Goal: Task Accomplishment & Management: Use online tool/utility

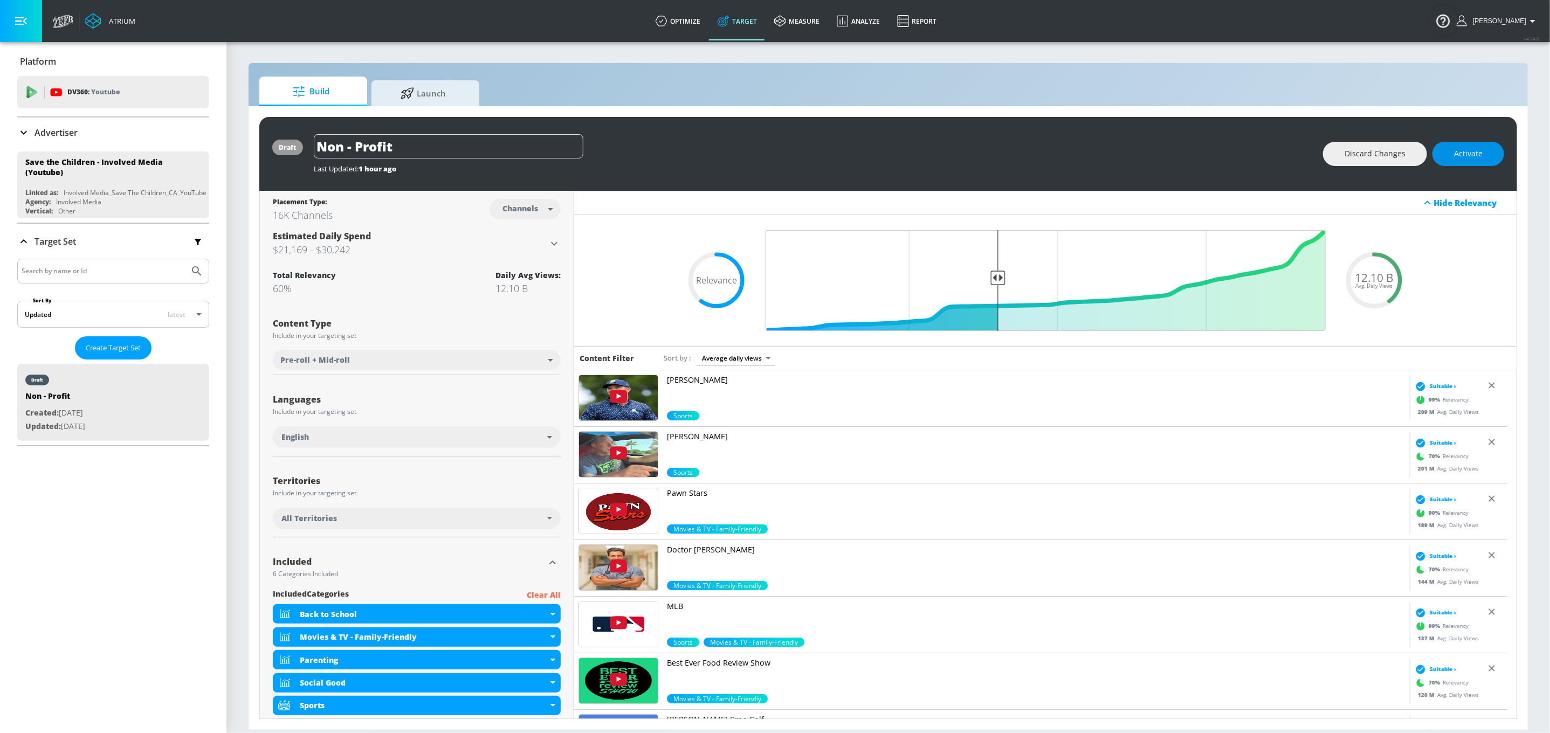
click at [1483, 148] on button "Activate" at bounding box center [1469, 154] width 72 height 24
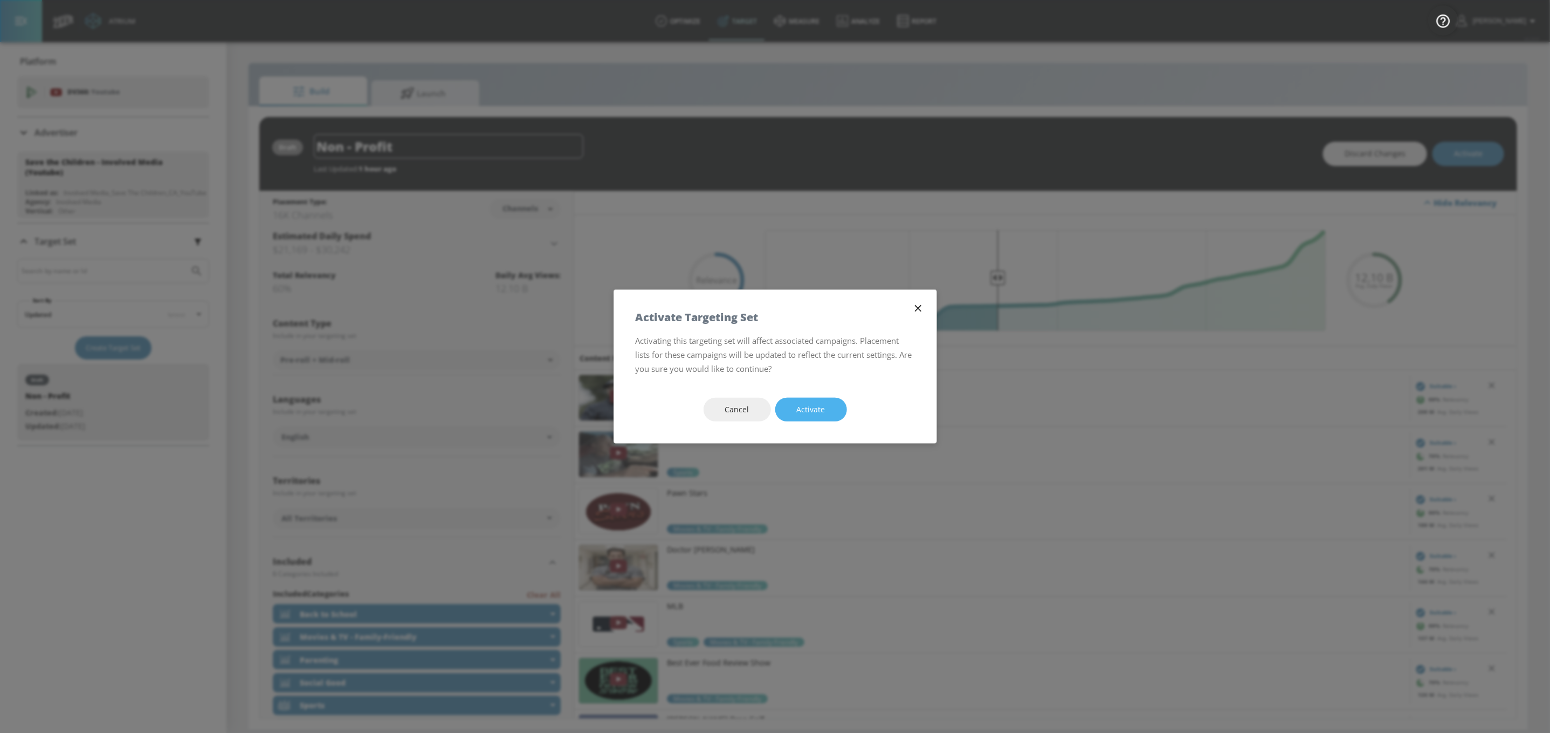
click at [798, 413] on span "Activate" at bounding box center [811, 409] width 29 height 13
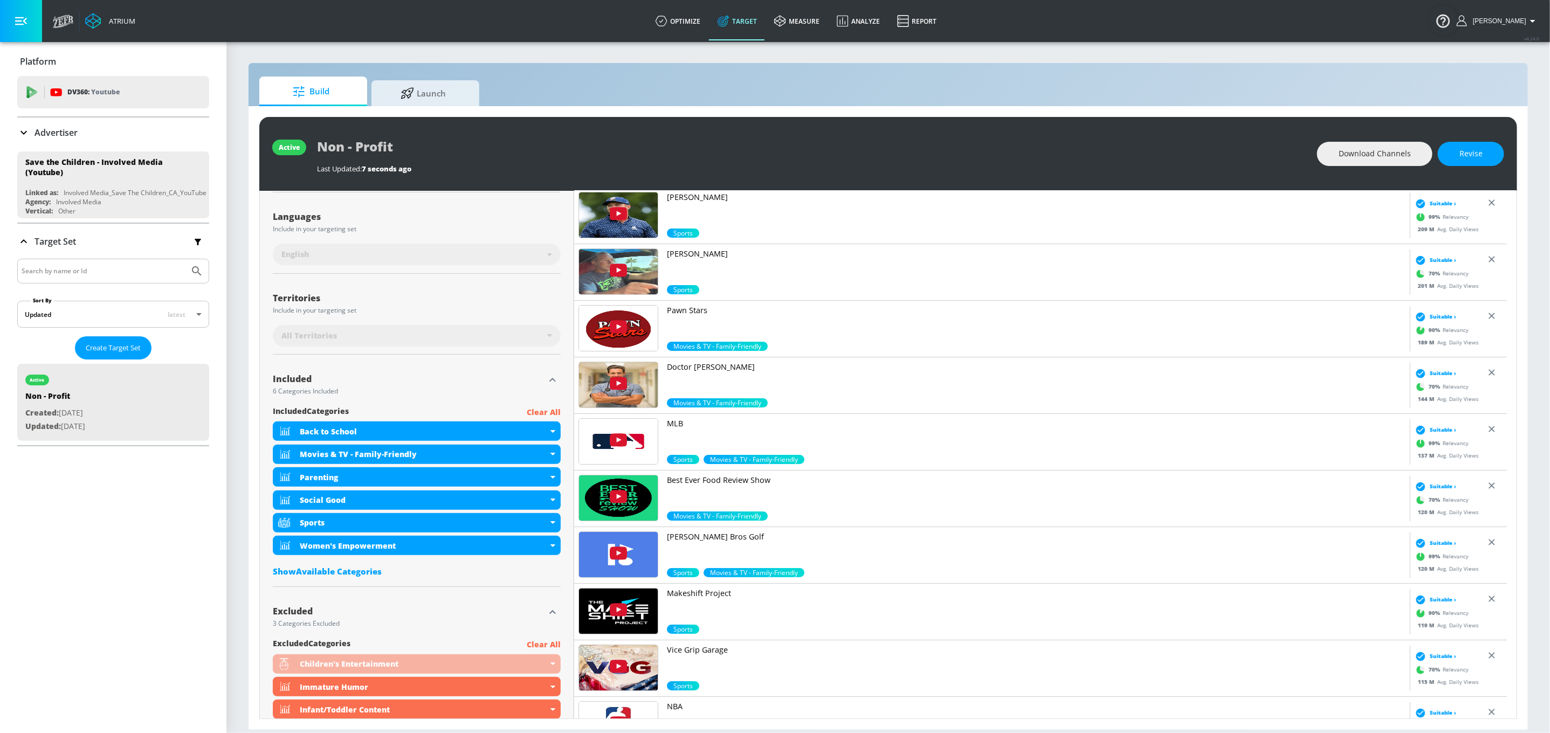
scroll to position [270, 0]
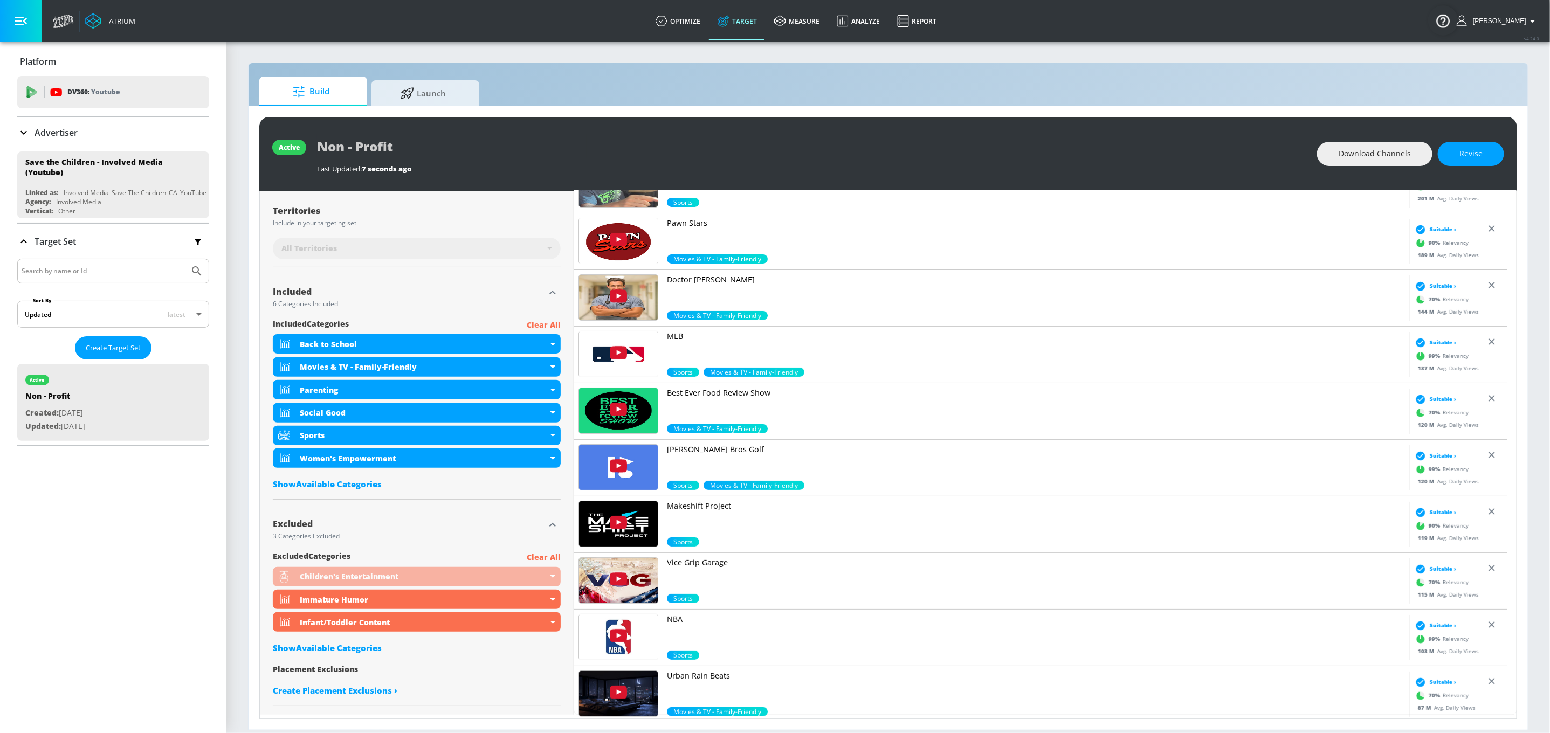
click at [329, 642] on div "excluded Categories Clear All Children's Entertainment Immature Humor Infant/To…" at bounding box center [417, 626] width 288 height 150
click at [333, 648] on div "Show Available Categories" at bounding box center [417, 648] width 288 height 11
click at [356, 672] on input "Sort By" at bounding box center [409, 670] width 273 height 22
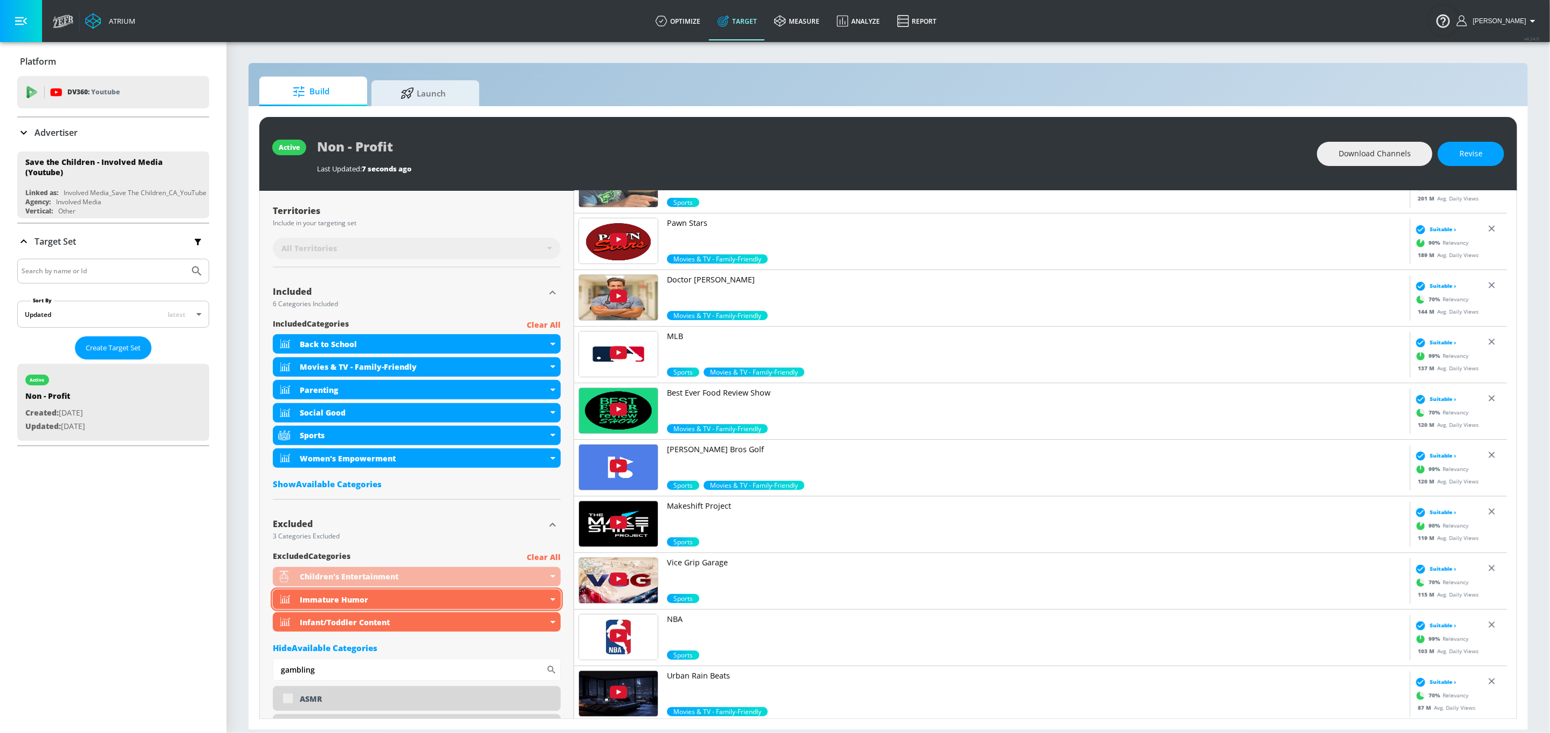
scroll to position [596, 0]
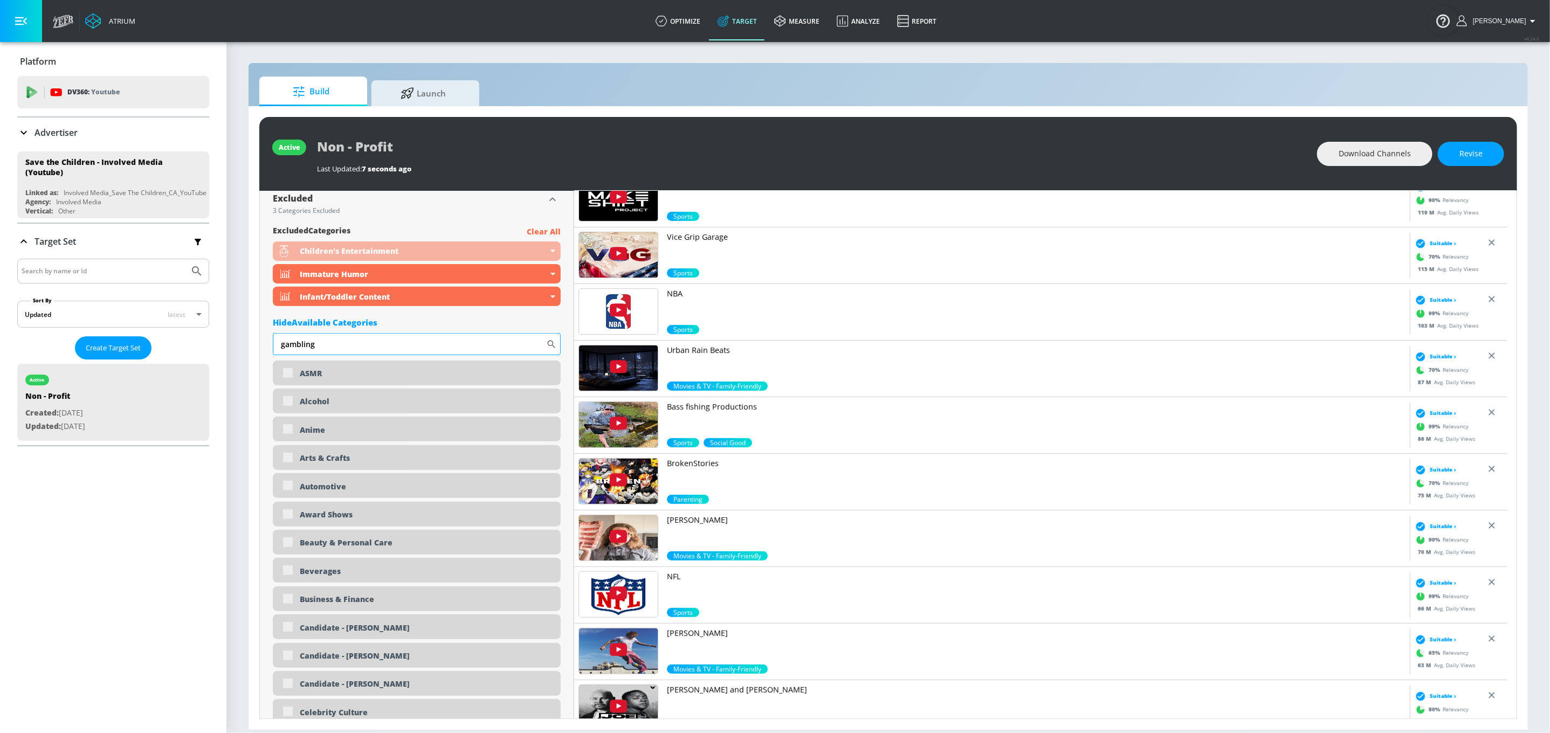
click at [345, 342] on input "gambling" at bounding box center [409, 344] width 273 height 22
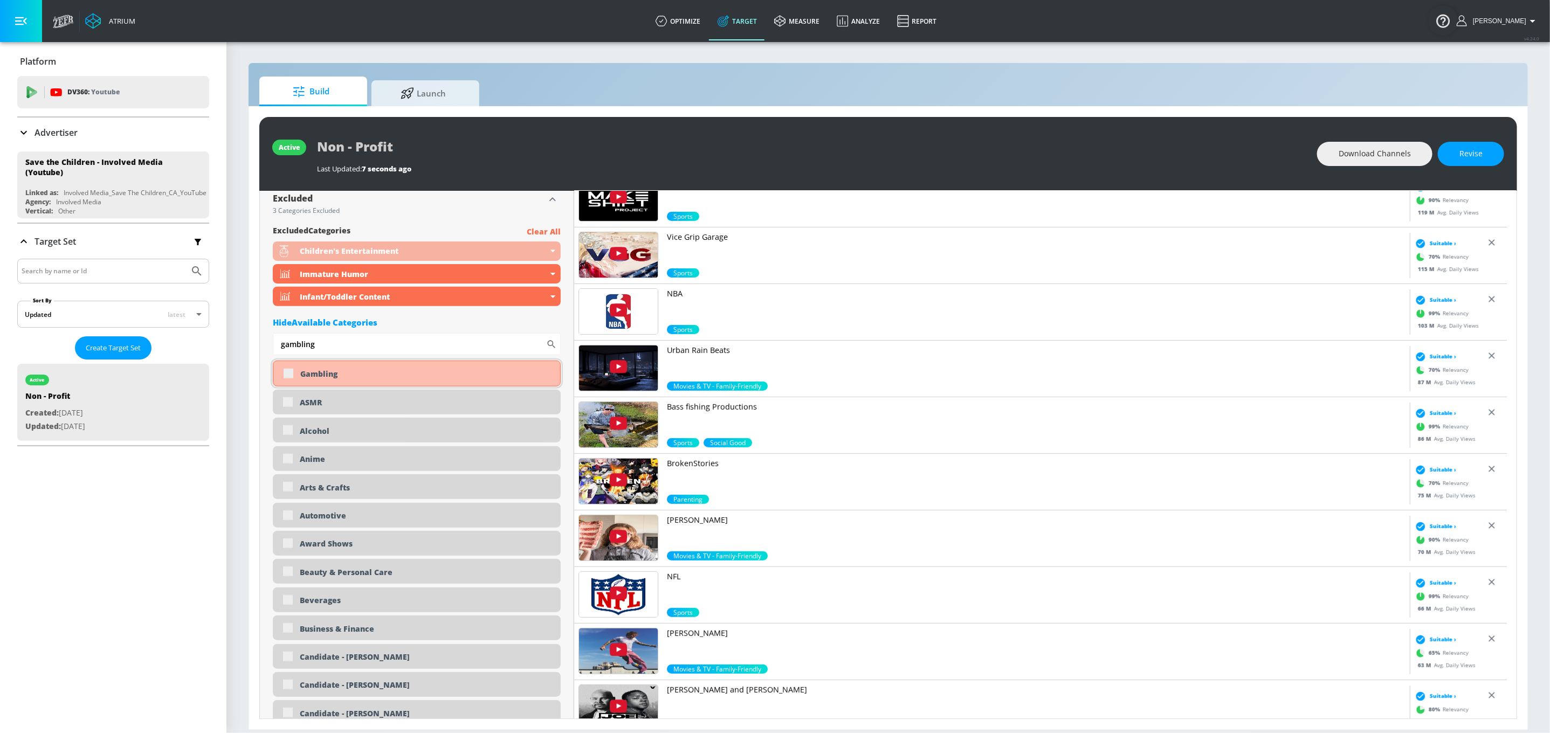
type input "gambling"
click at [290, 375] on div "Gambling" at bounding box center [417, 374] width 288 height 26
click at [1468, 152] on span "Revise" at bounding box center [1471, 153] width 23 height 13
click at [283, 375] on input "checkbox" at bounding box center [288, 373] width 19 height 19
checkbox input "true"
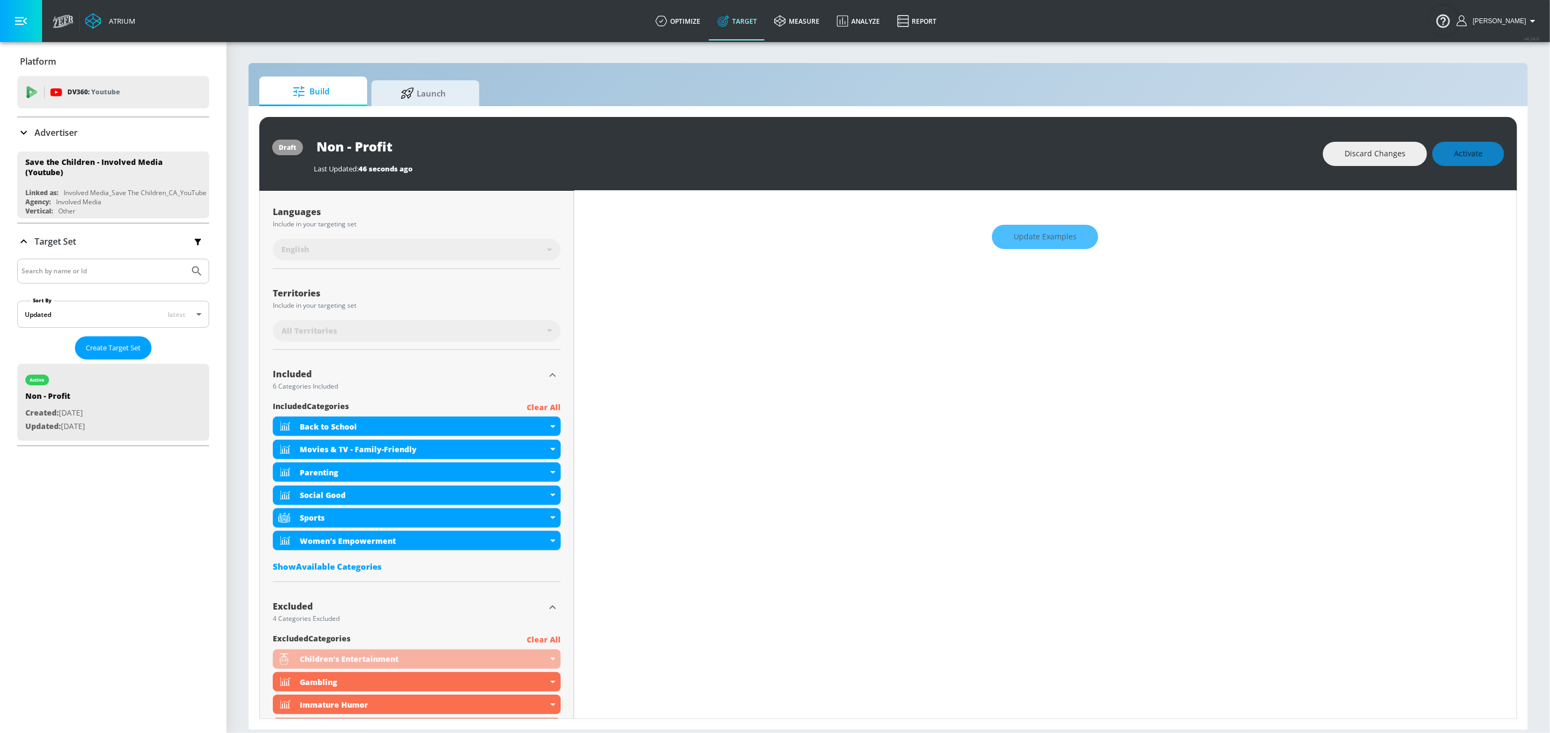
scroll to position [0, 0]
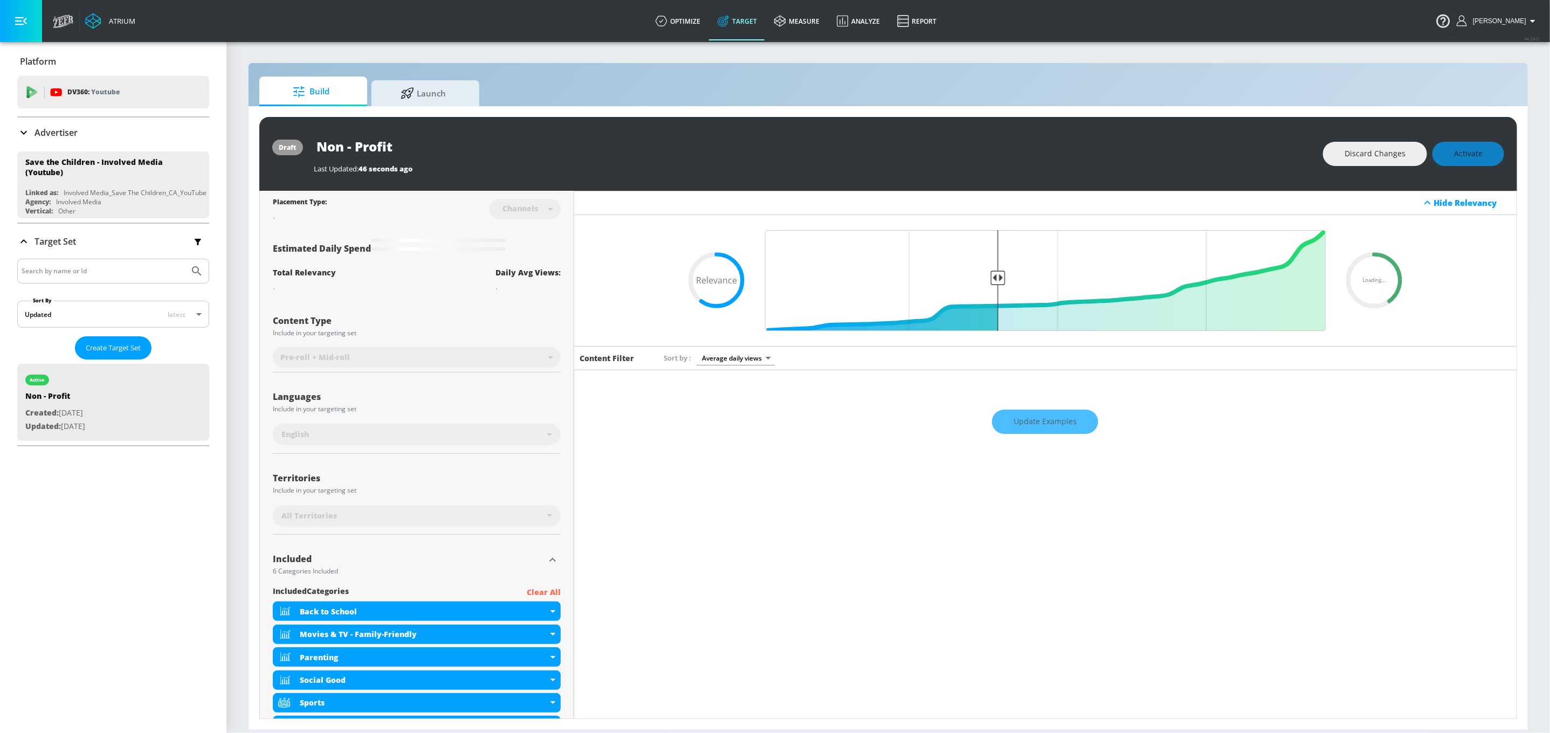
click at [1027, 436] on div "Update Examples" at bounding box center [1045, 422] width 943 height 38
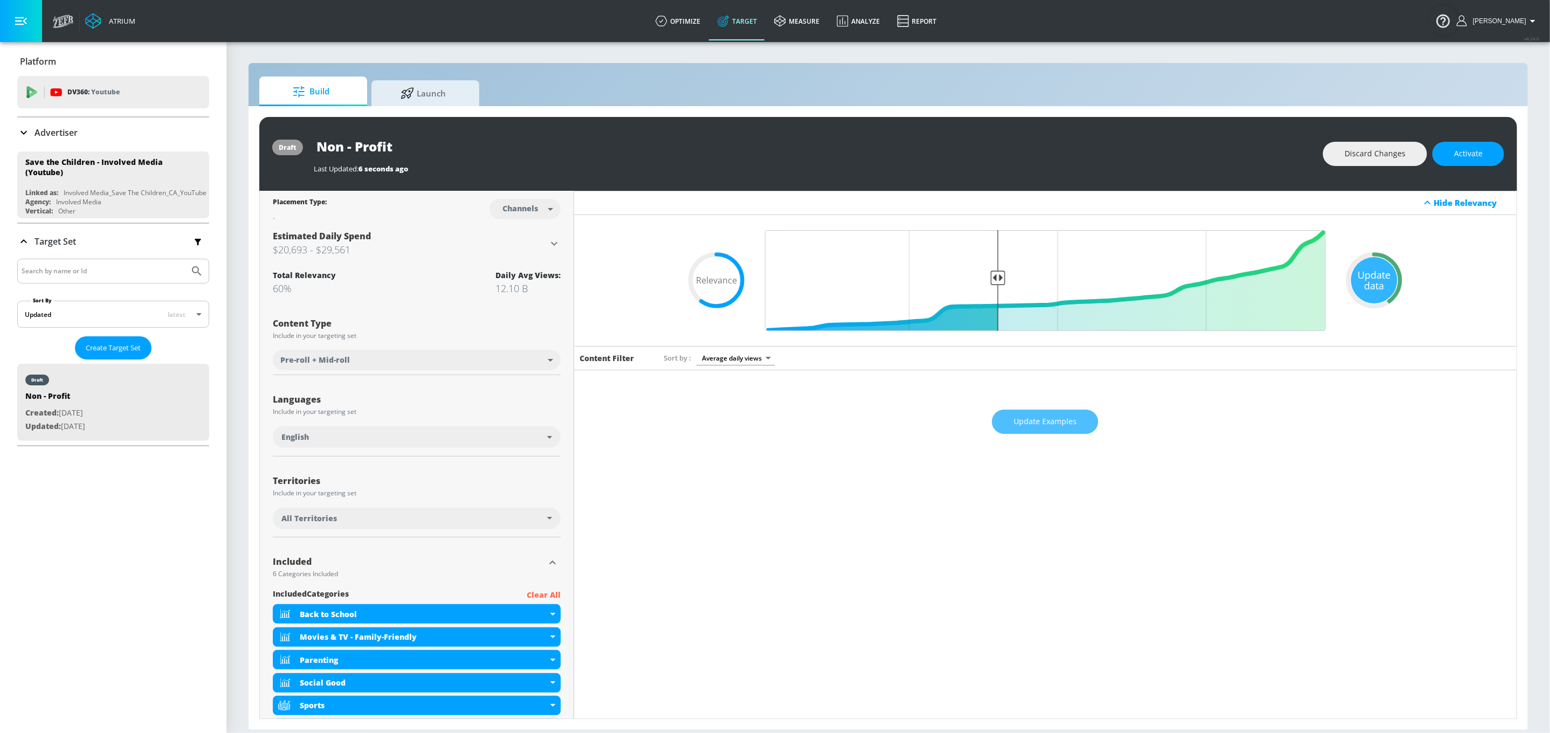
click at [1033, 427] on span "Update Examples" at bounding box center [1045, 421] width 63 height 13
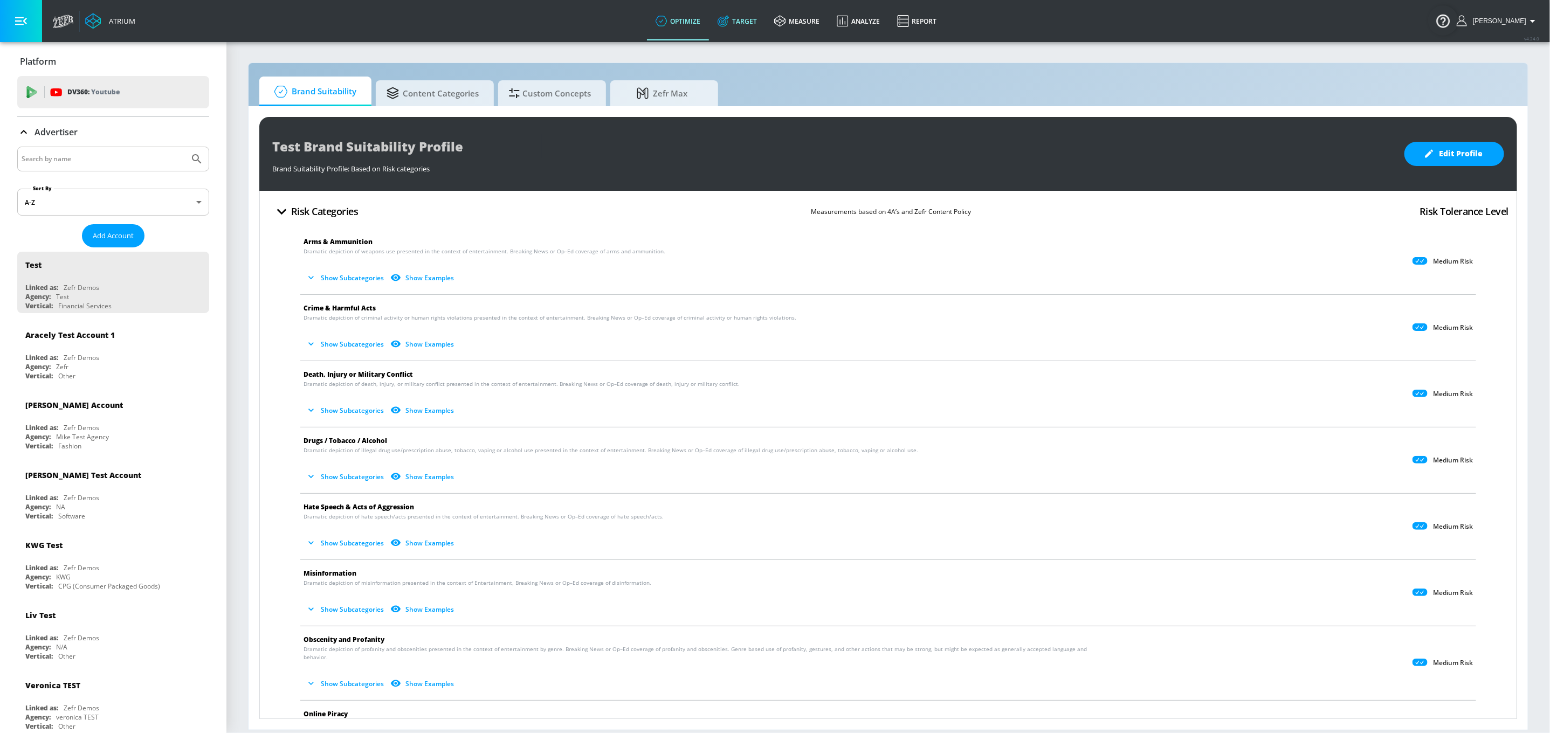
click at [758, 29] on link "Target" at bounding box center [737, 21] width 57 height 39
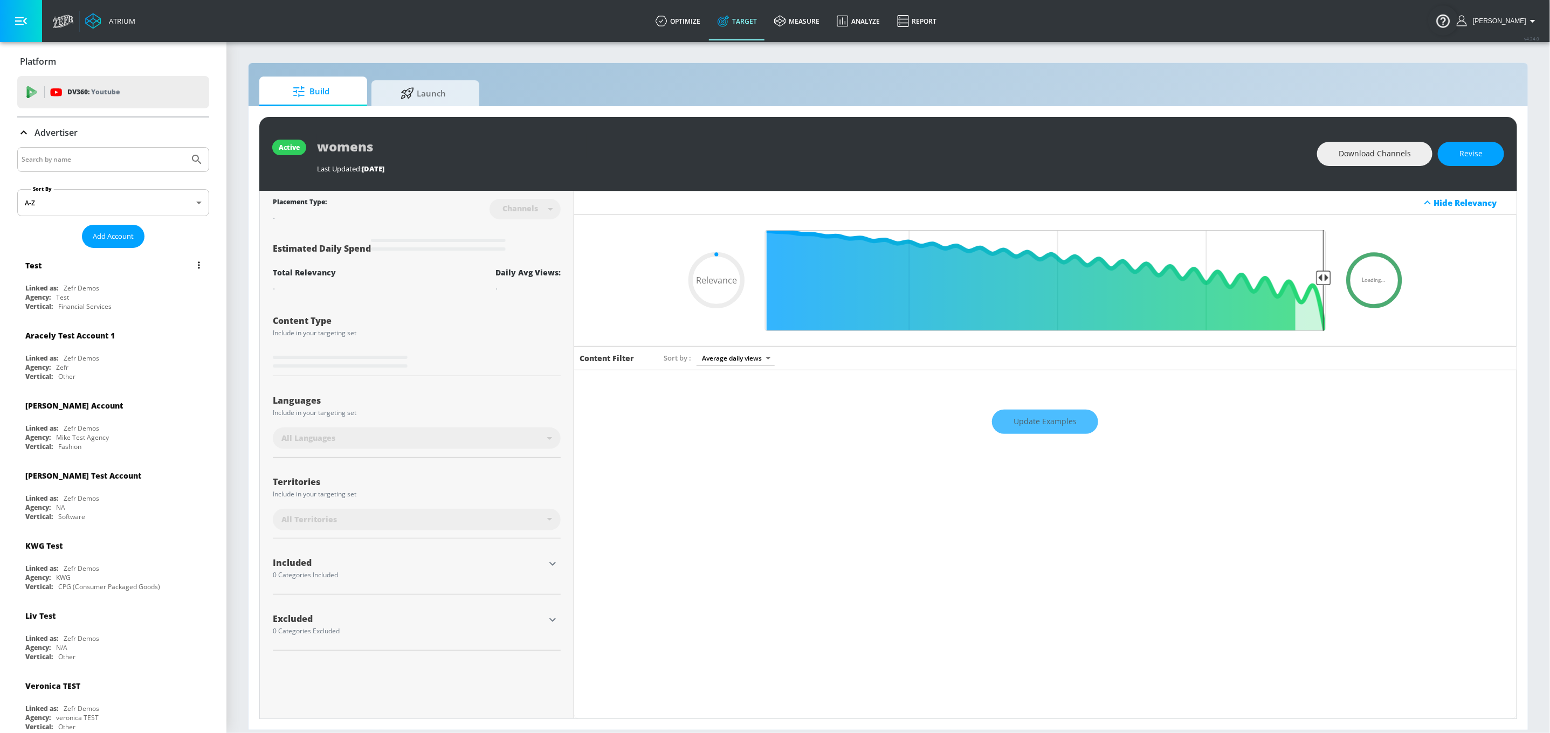
type input "0.05"
click at [112, 160] on input "Search by name" at bounding box center [103, 160] width 163 height 14
type input "coca"
click at [185, 148] on button "Submit Search" at bounding box center [197, 160] width 24 height 24
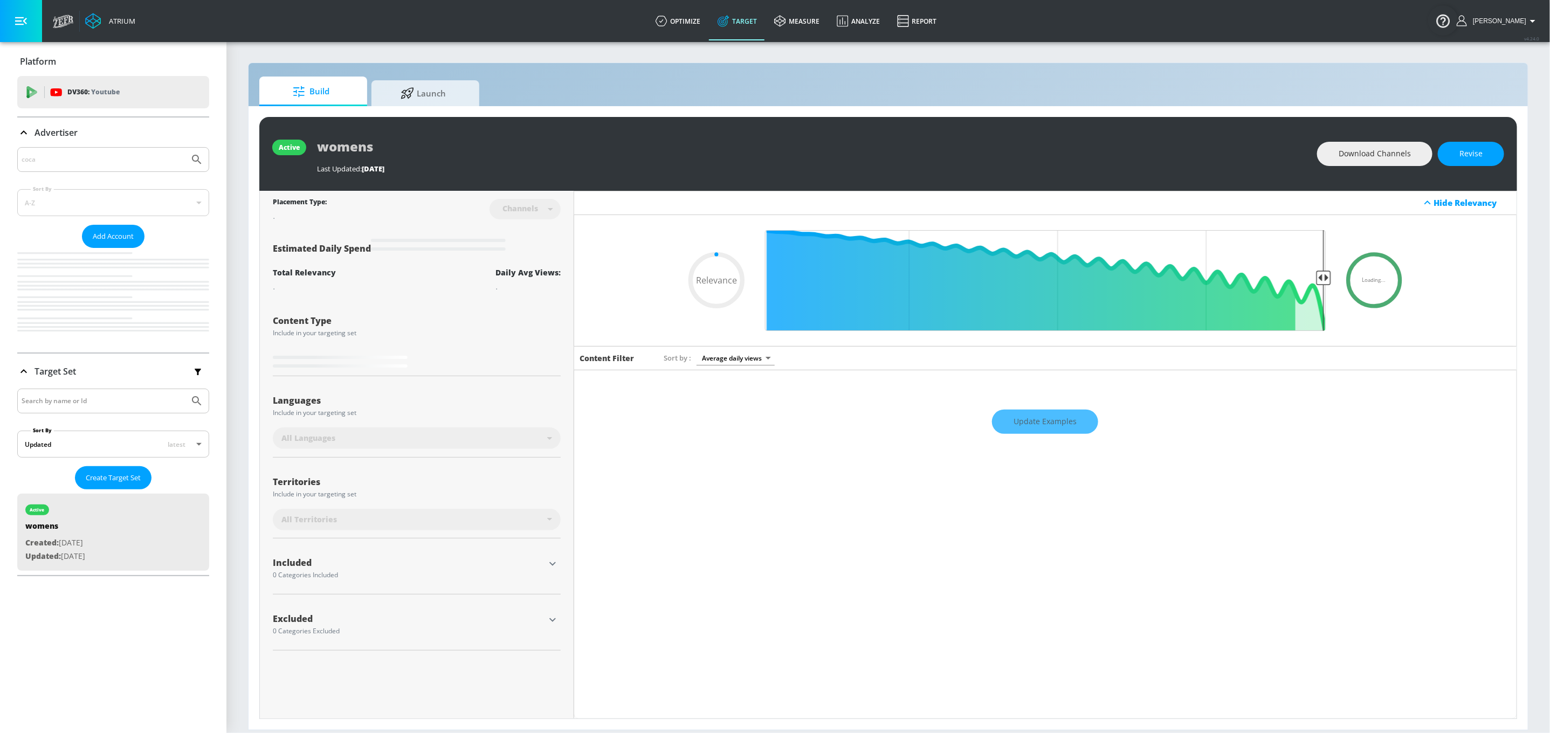
type input "0.05"
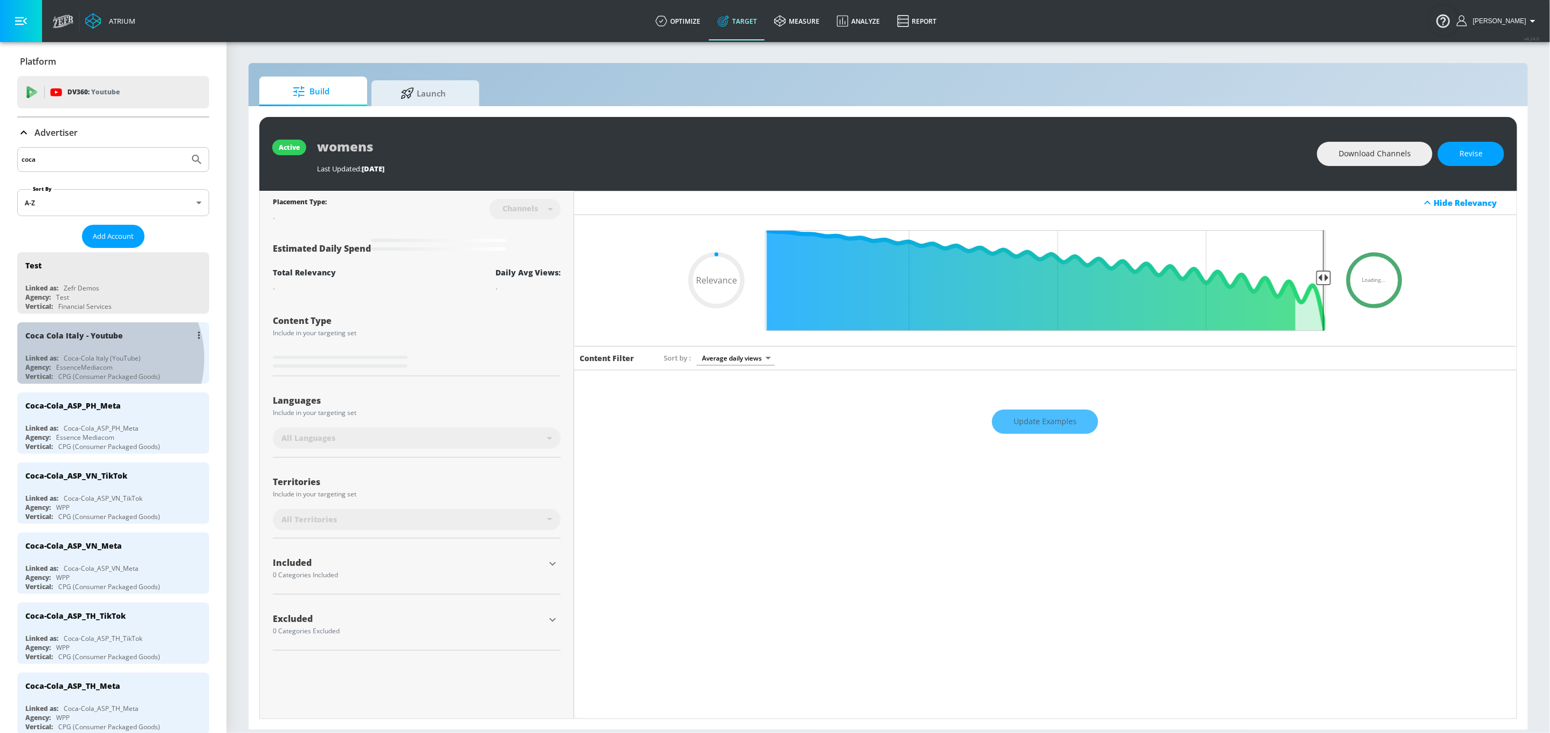
click at [97, 359] on div "Coca-Cola Italy (YouTube)" at bounding box center [102, 358] width 77 height 9
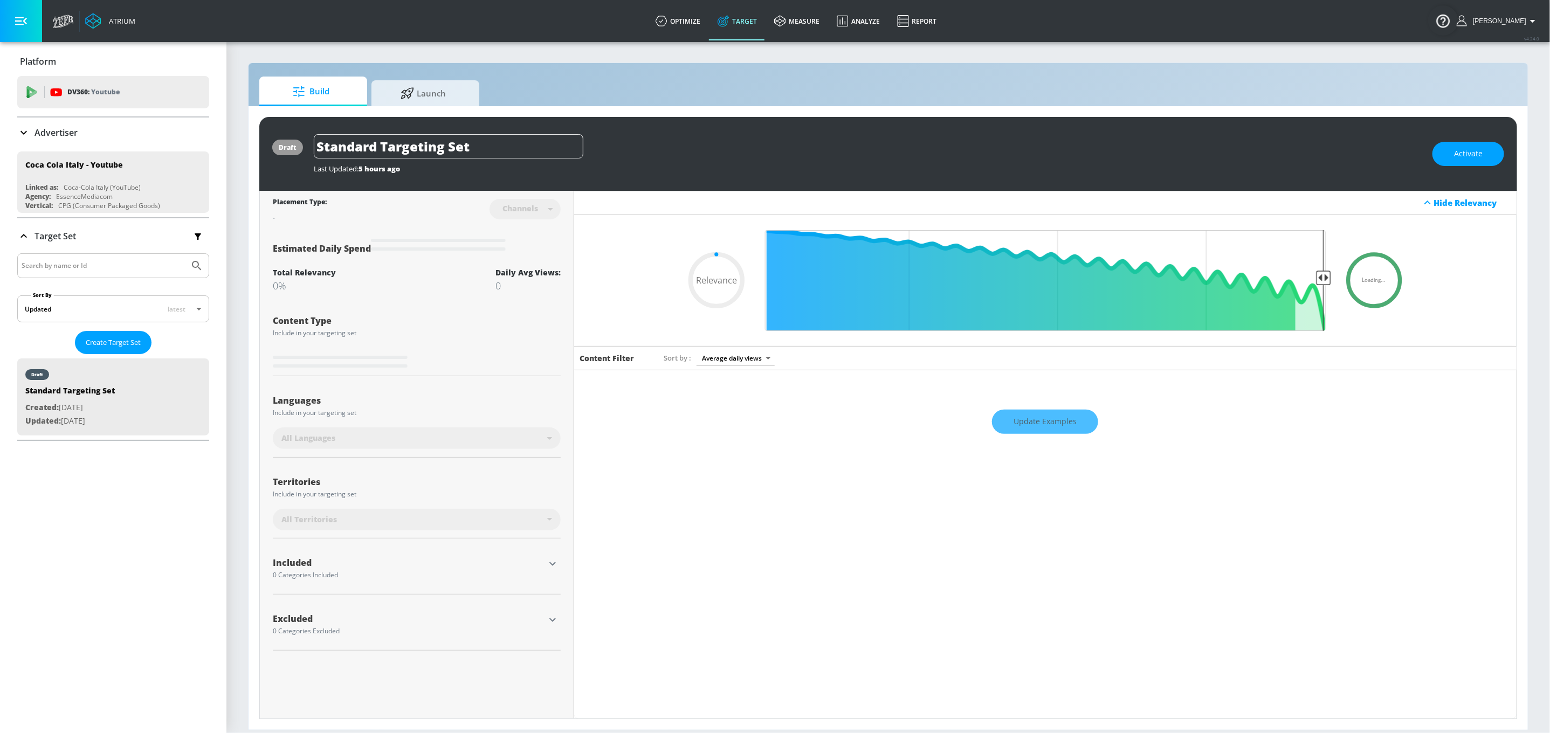
type input "0.05"
click at [470, 100] on link "Launch" at bounding box center [426, 92] width 108 height 30
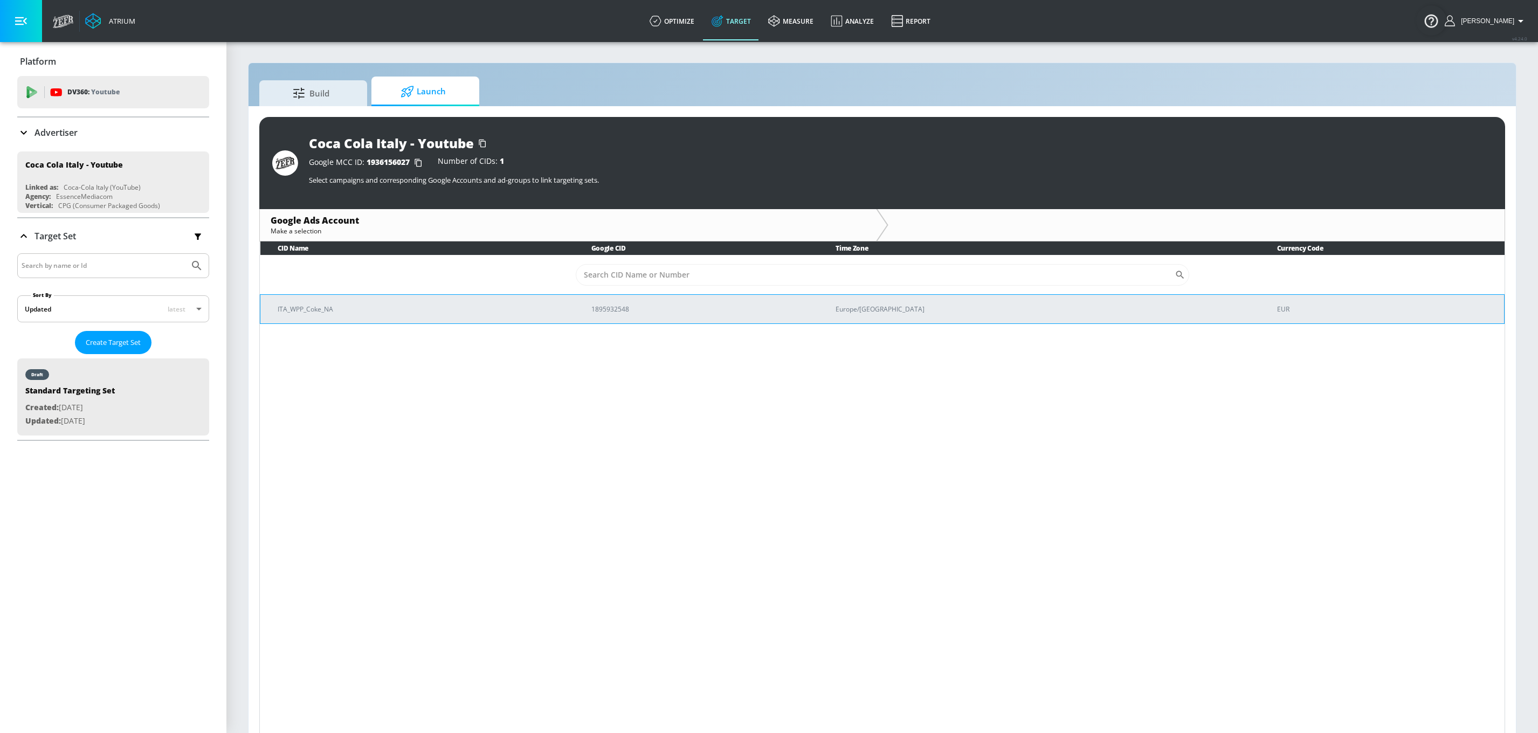
click at [574, 308] on td "ITA_WPP_Coke_NA" at bounding box center [417, 308] width 314 height 29
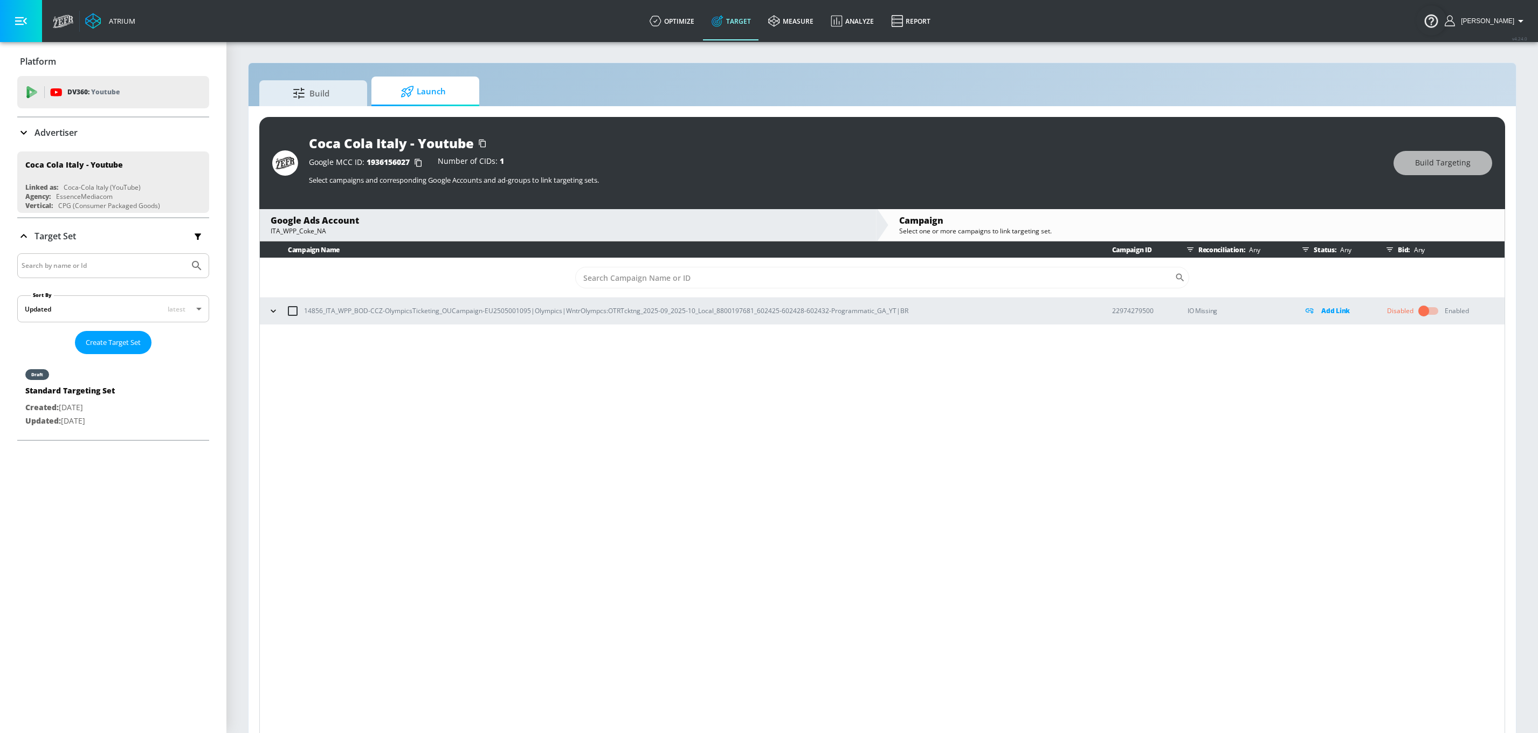
click at [44, 134] on p "Advertiser" at bounding box center [56, 133] width 43 height 12
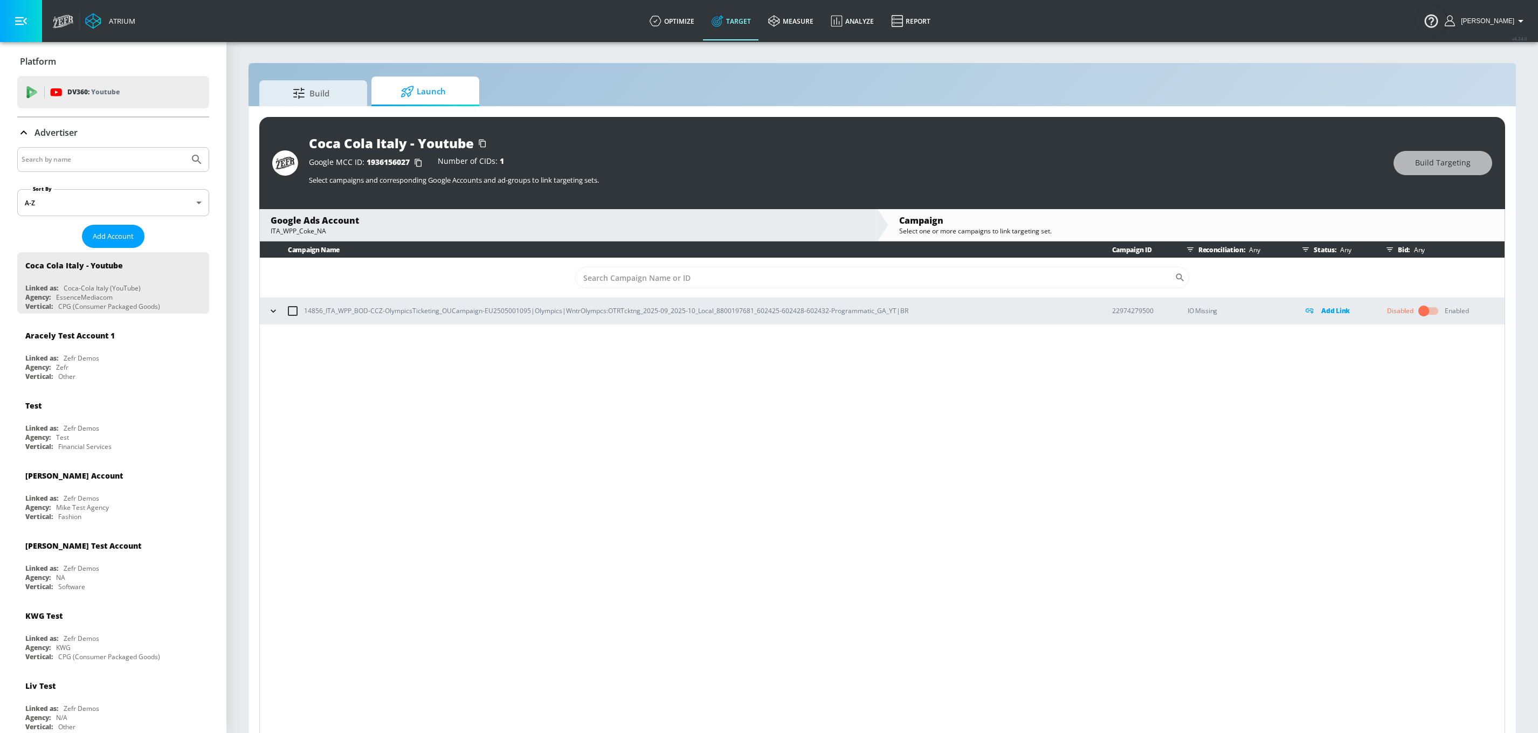
click at [71, 161] on input "Search by name" at bounding box center [103, 160] width 163 height 14
type input "save the children"
click at [185, 148] on button "Submit Search" at bounding box center [197, 160] width 24 height 24
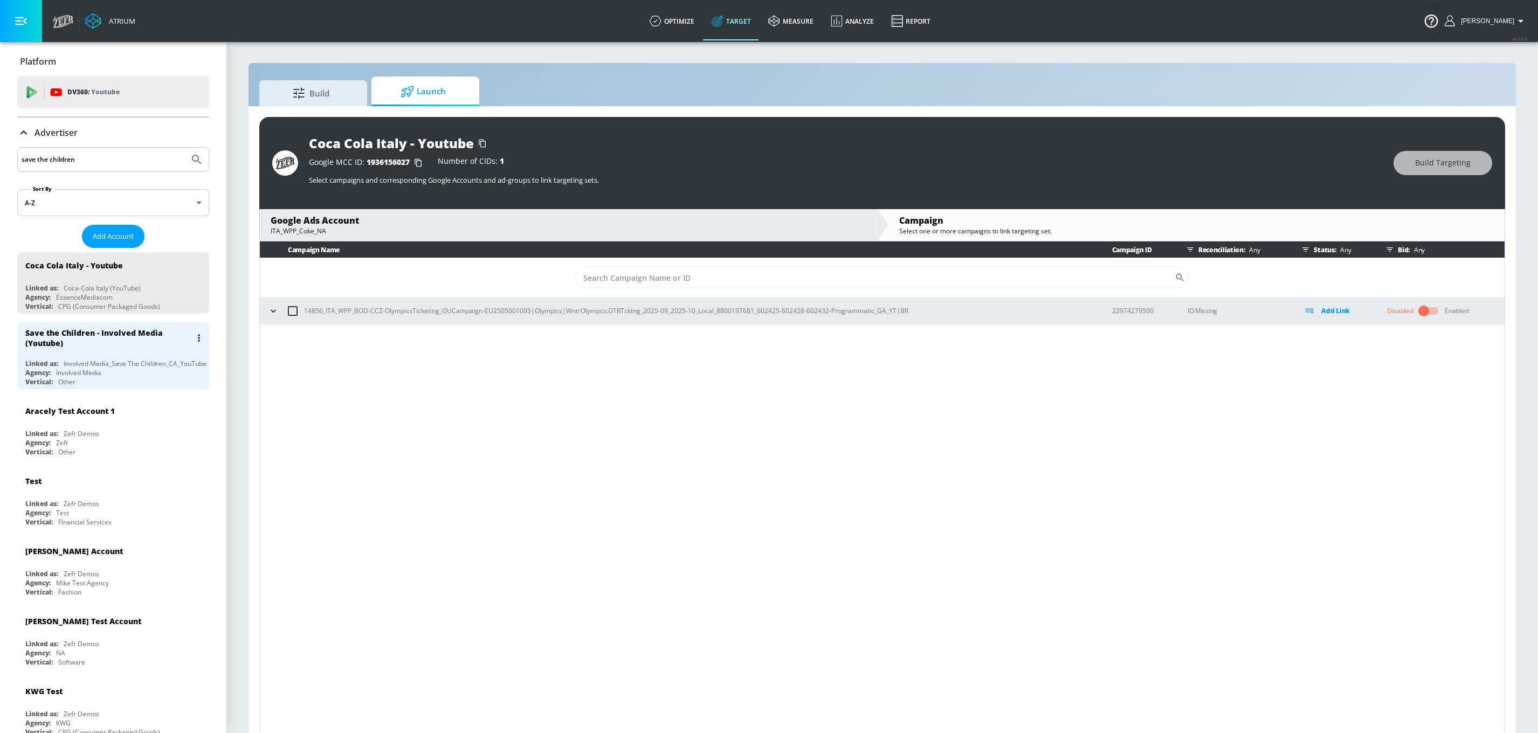
click at [105, 357] on div "Save the Children - Involved Media (Youtube) Linked as: Involved Media_Save The…" at bounding box center [113, 355] width 192 height 67
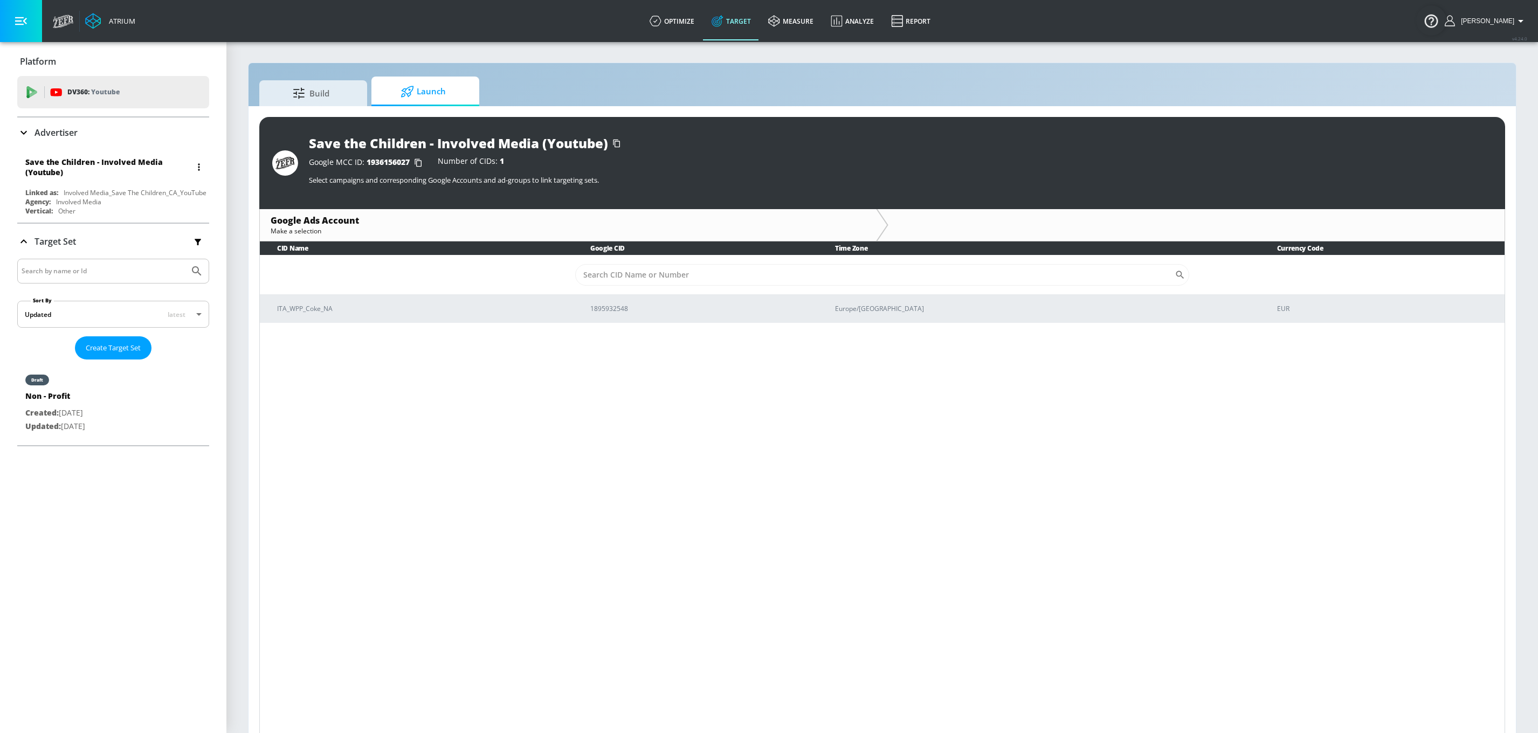
click at [69, 174] on div "Save the Children - Involved Media (Youtube)" at bounding box center [108, 167] width 166 height 20
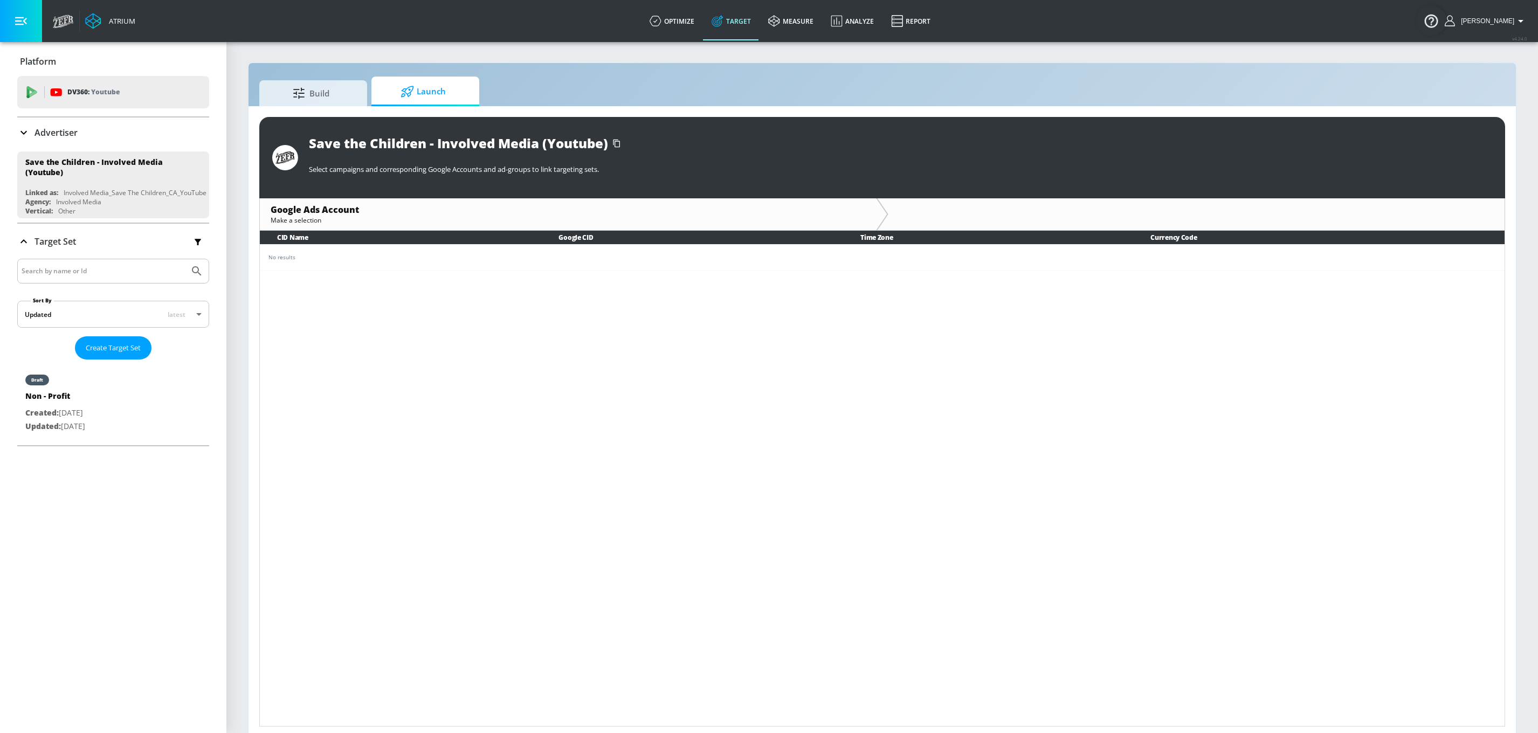
click at [88, 442] on nav "draft Non - Profit Created: [DATE] Updated: [DATE]" at bounding box center [113, 403] width 192 height 86
click at [85, 419] on p "Created: [DATE]" at bounding box center [55, 413] width 60 height 13
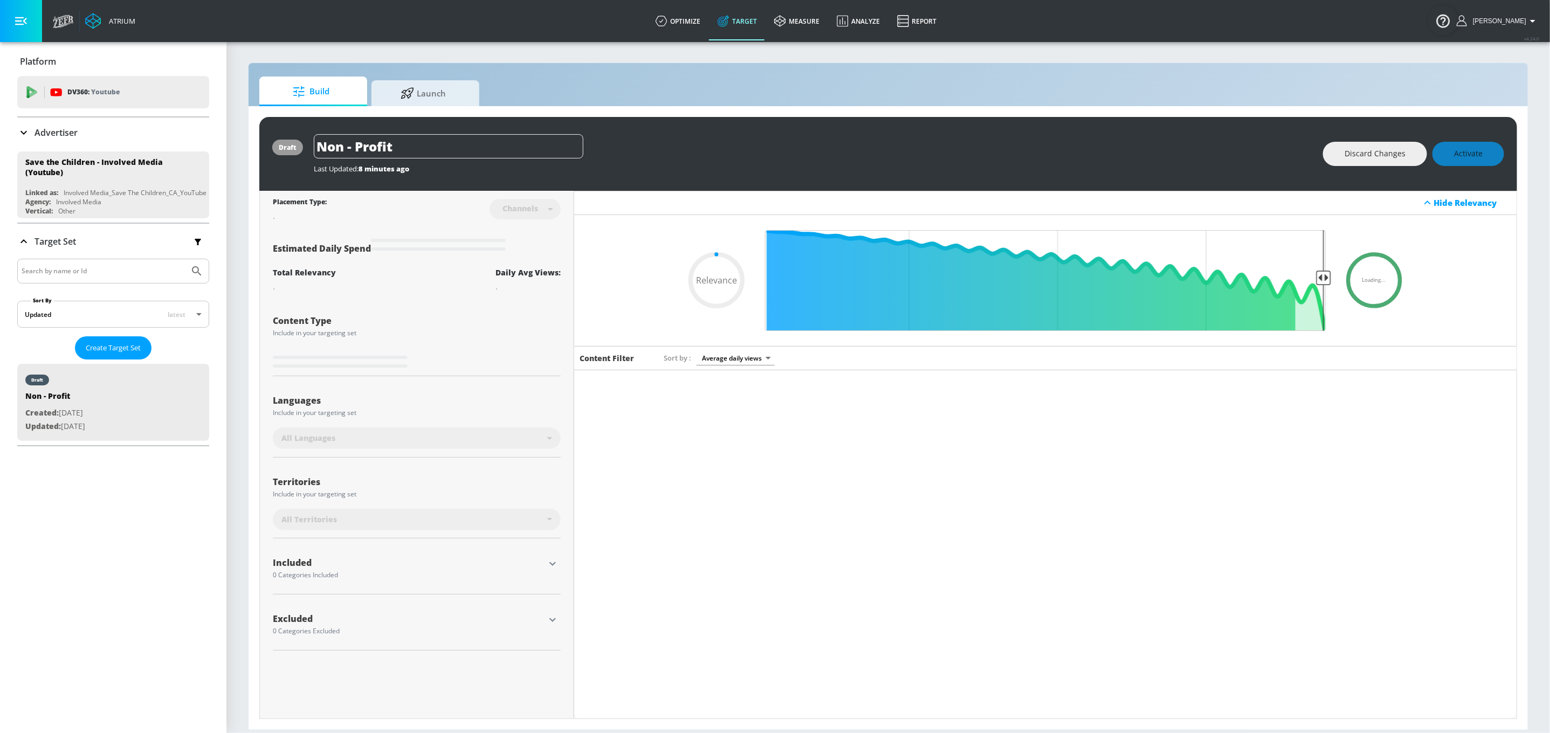
type input "0.05"
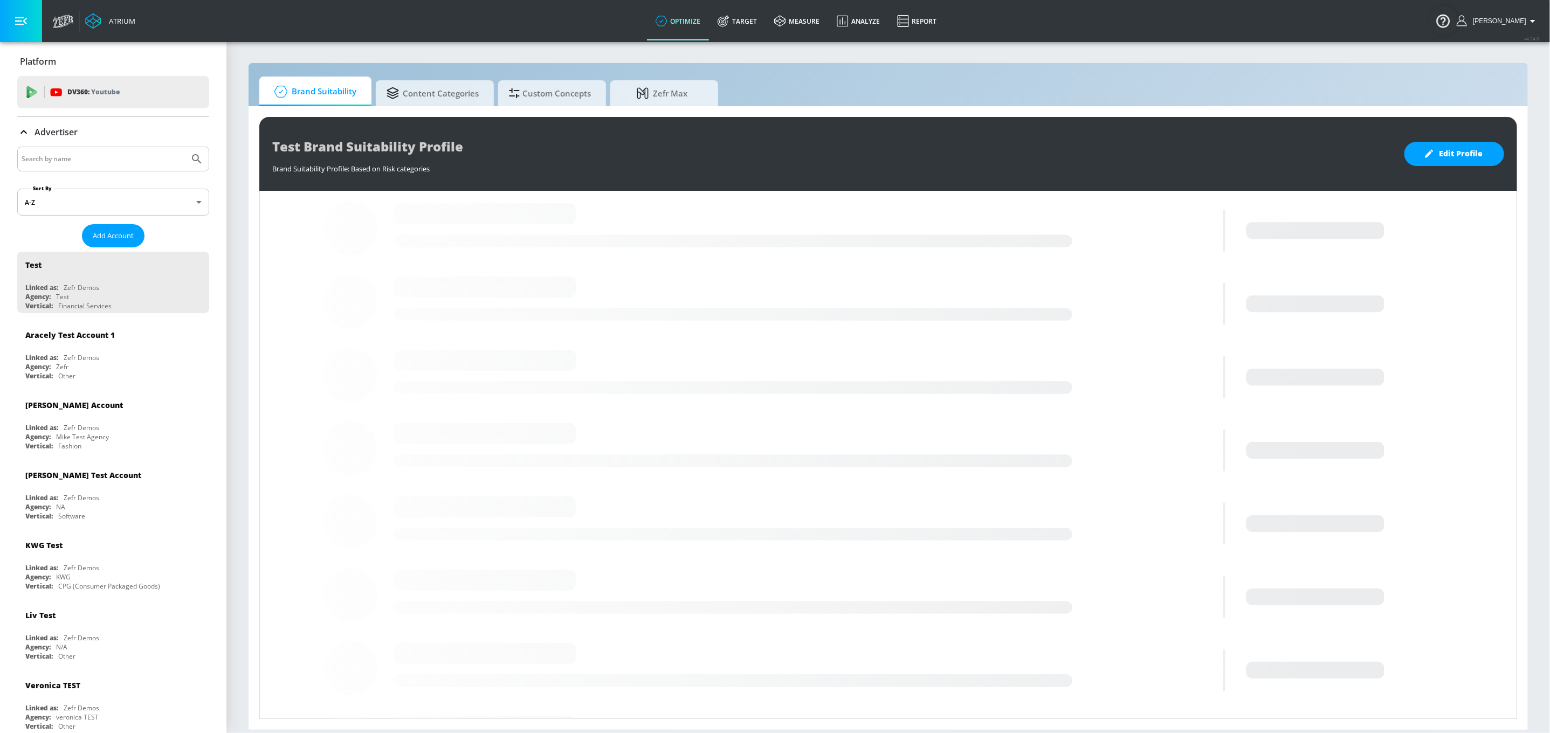
drag, startPoint x: 104, startPoint y: 159, endPoint x: 128, endPoint y: 150, distance: 25.8
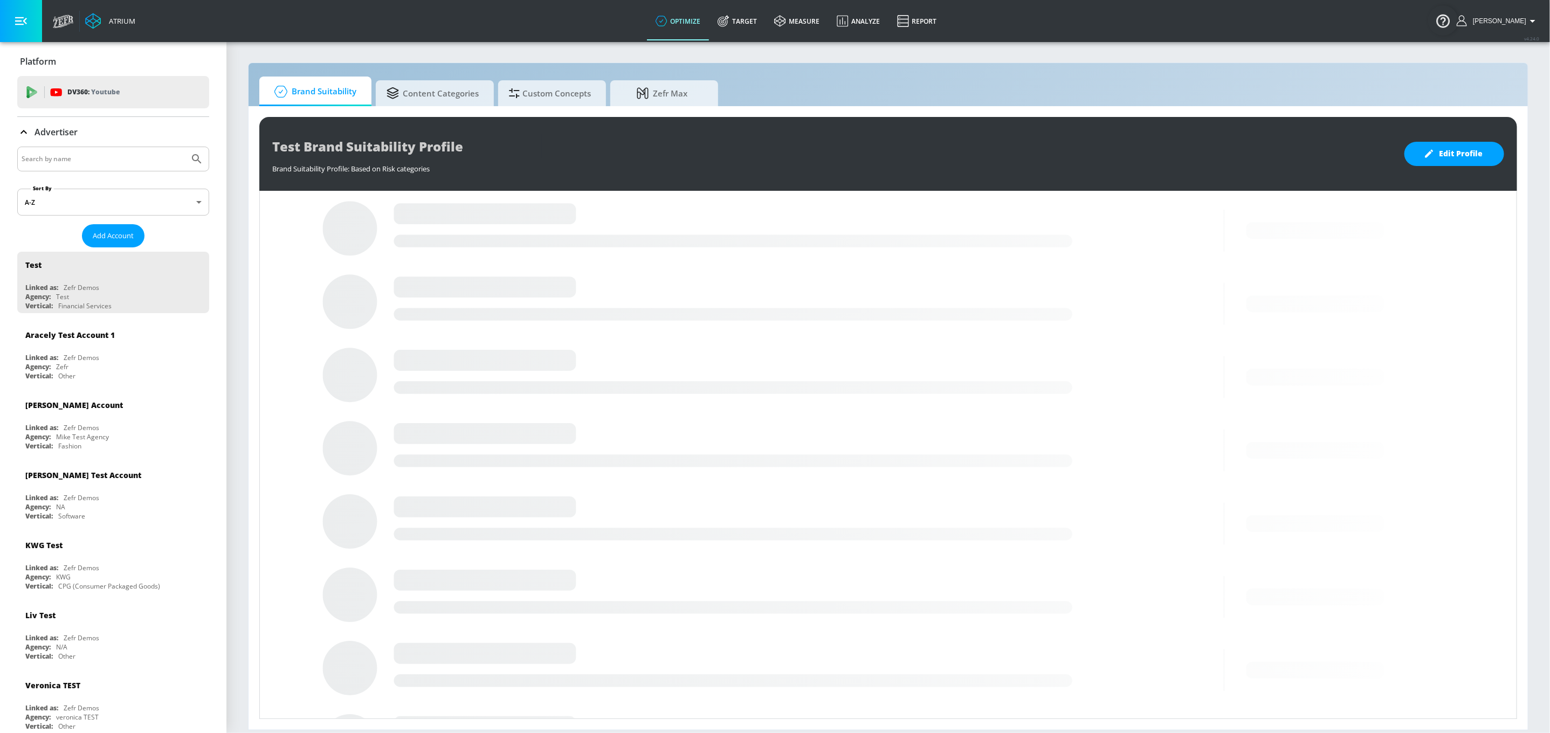
click at [104, 159] on input "Search by name" at bounding box center [103, 159] width 163 height 14
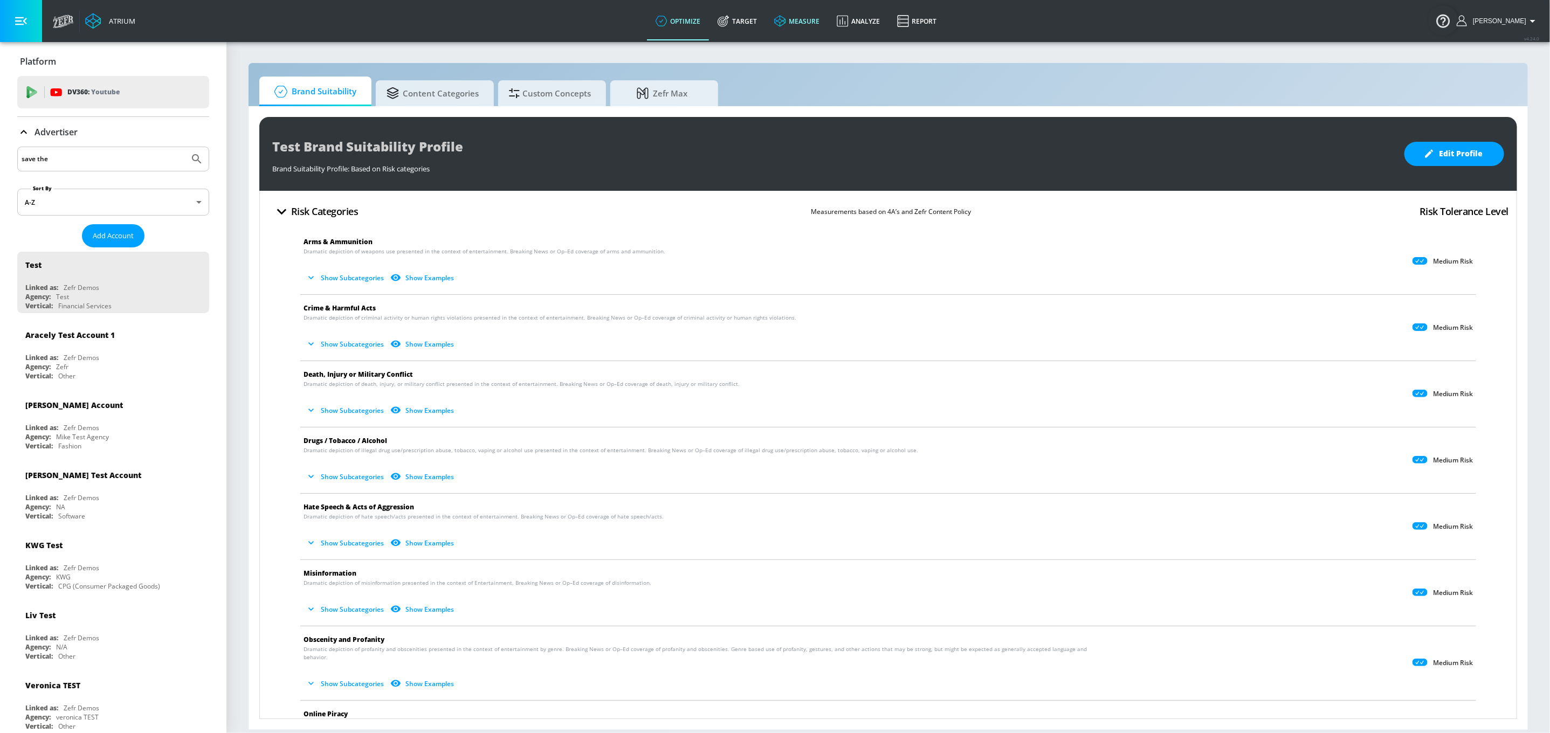
type input "save the"
click at [185, 147] on button "Submit Search" at bounding box center [197, 159] width 24 height 24
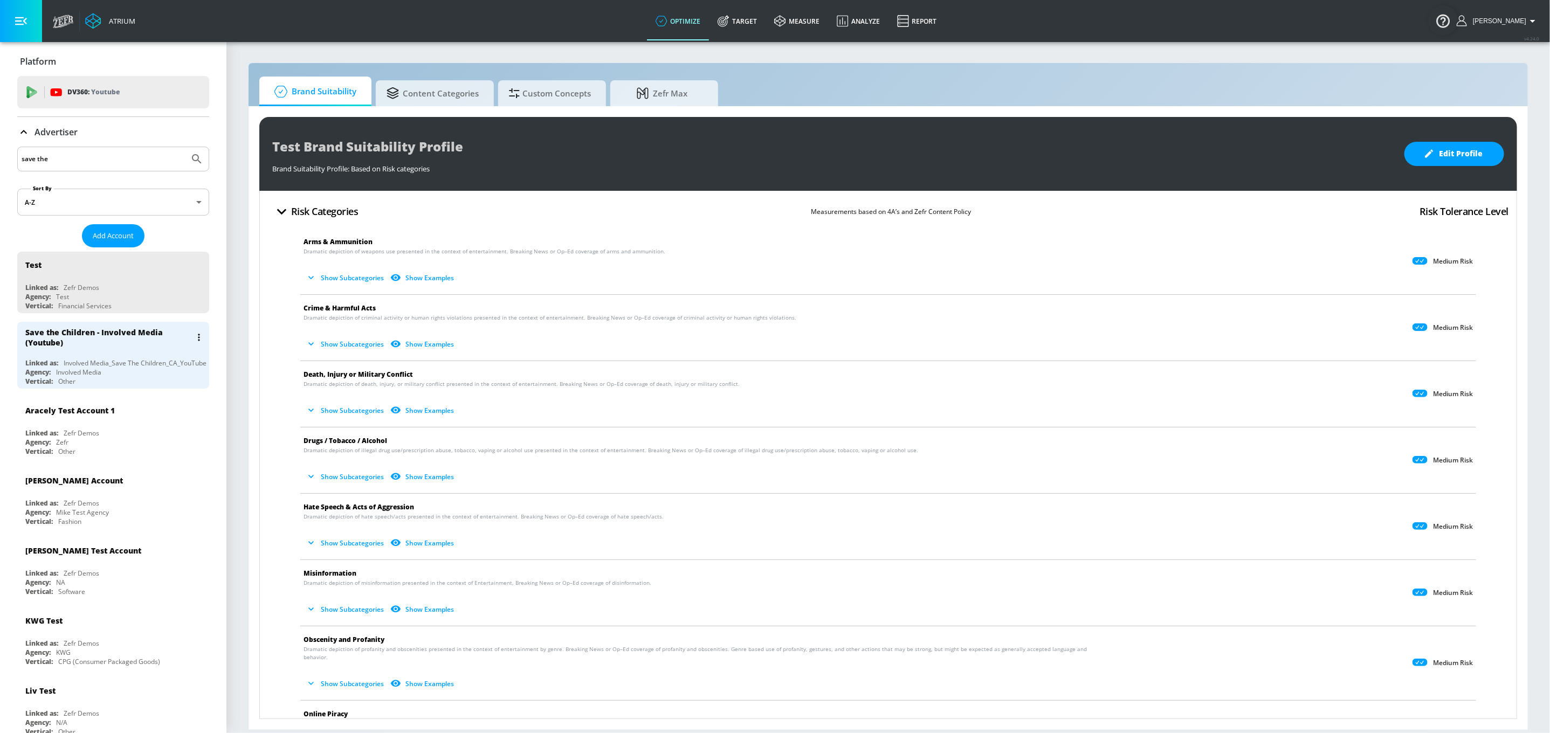
click at [81, 350] on div "Save the Children - Involved Media (Youtube)" at bounding box center [115, 337] width 181 height 31
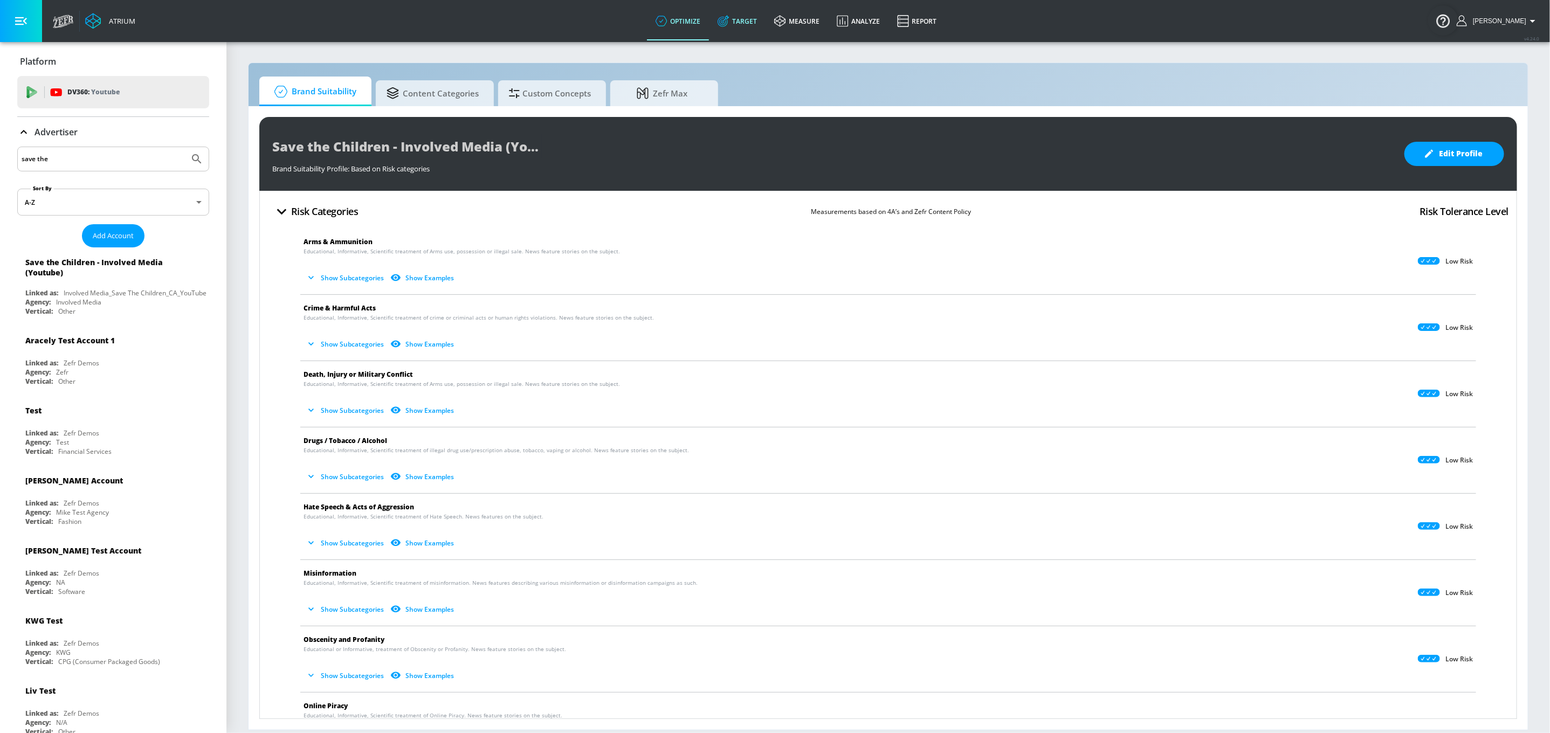
click at [758, 26] on link "Target" at bounding box center [737, 21] width 57 height 39
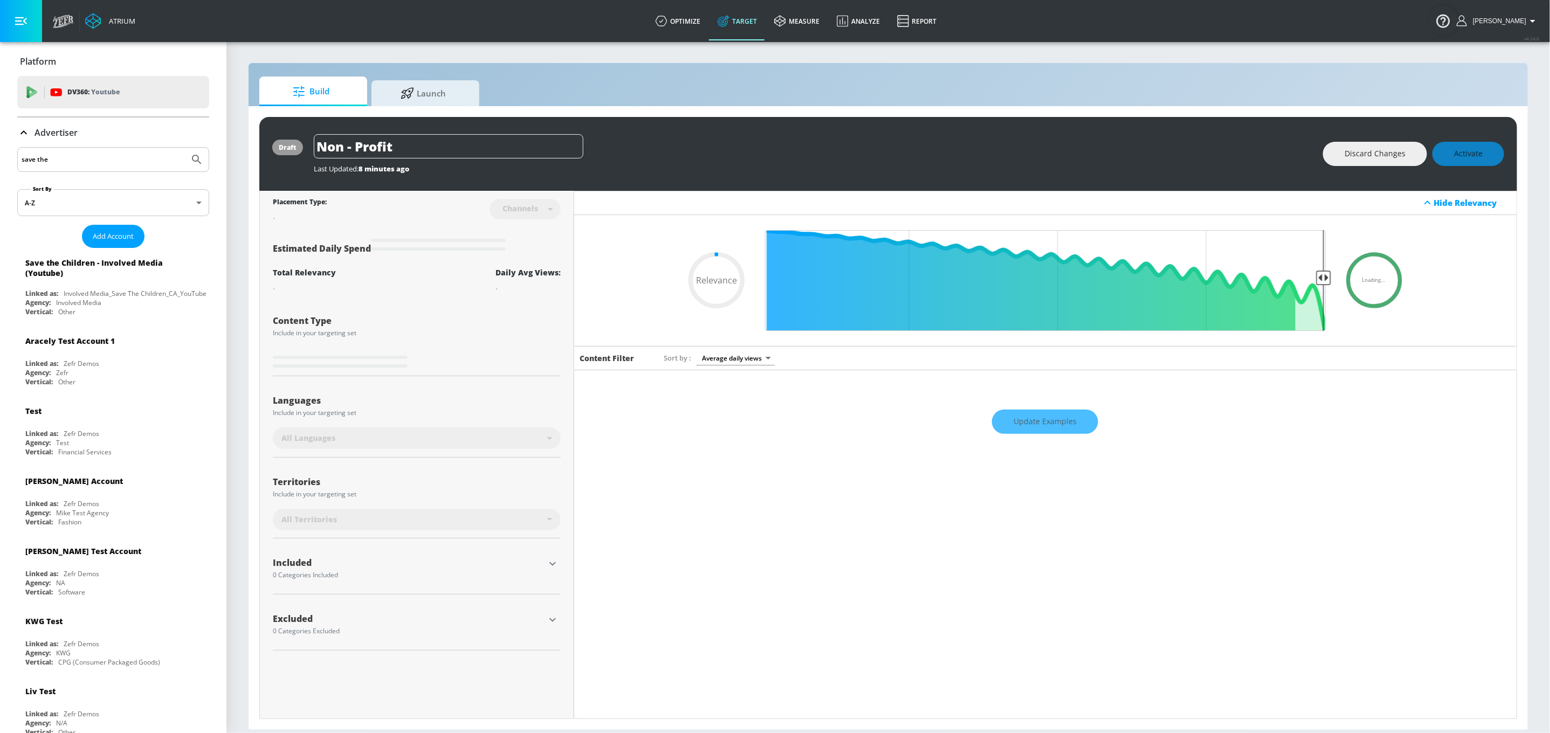
type input "0.6"
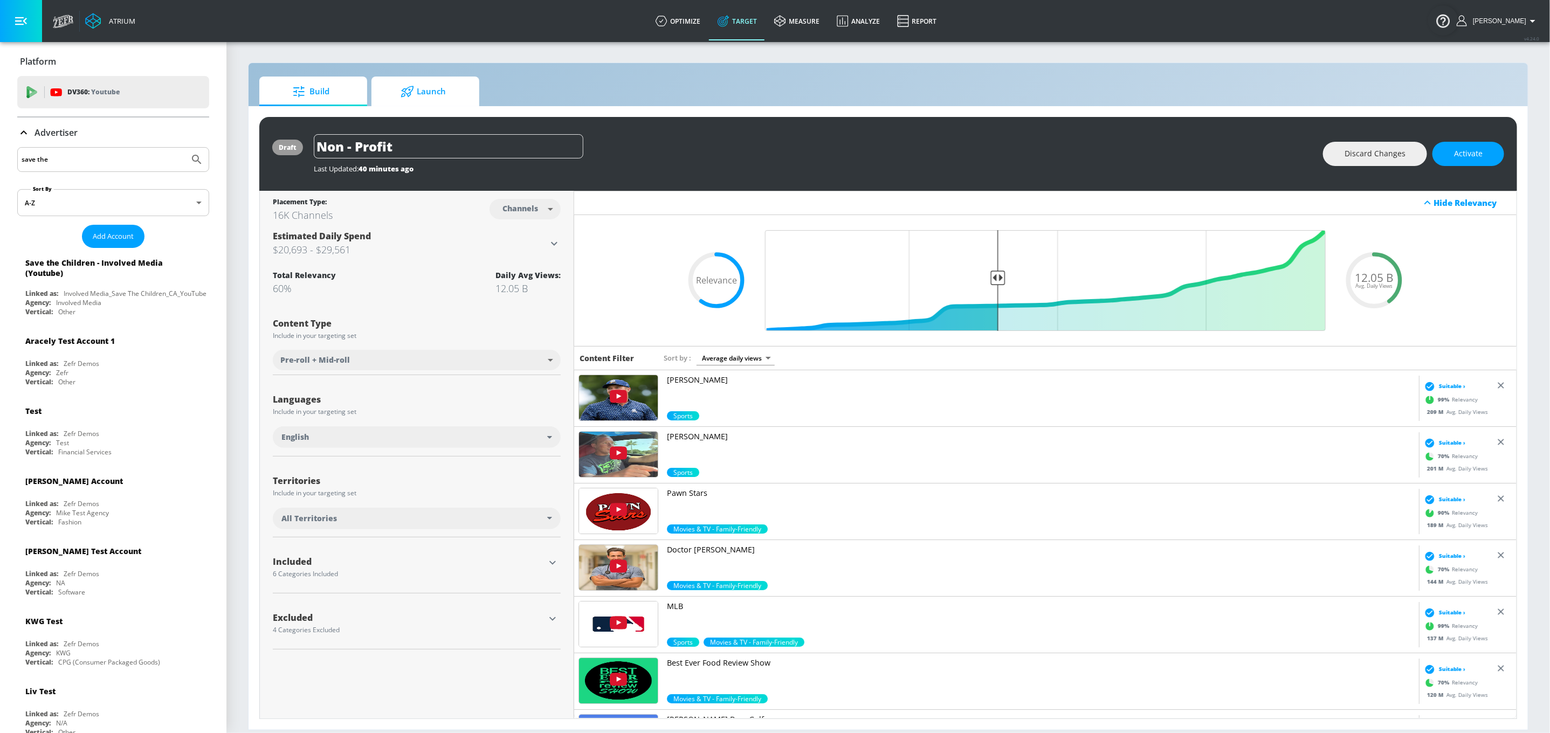
click at [412, 91] on icon at bounding box center [407, 92] width 13 height 12
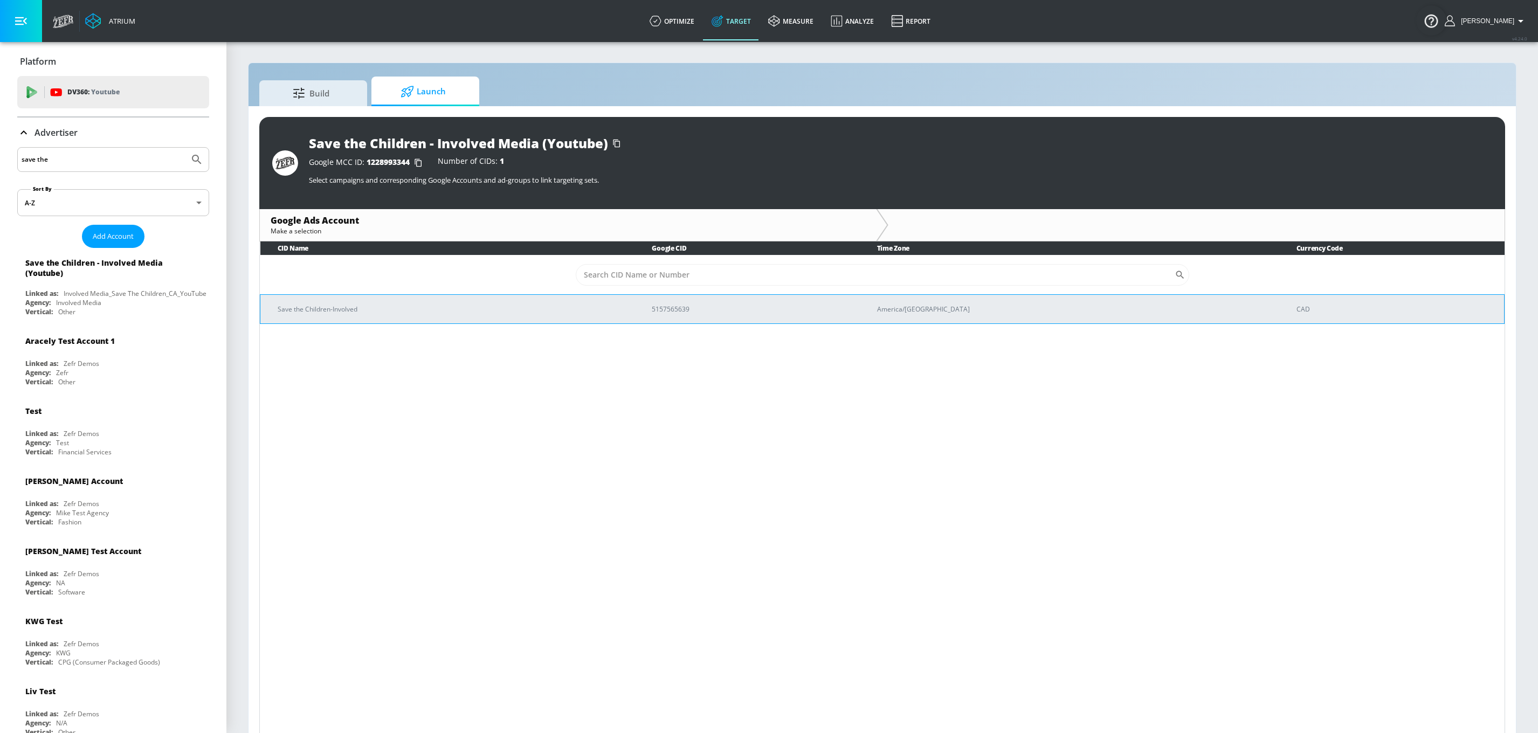
click at [446, 304] on p "Save the Children-Involved" at bounding box center [452, 309] width 348 height 11
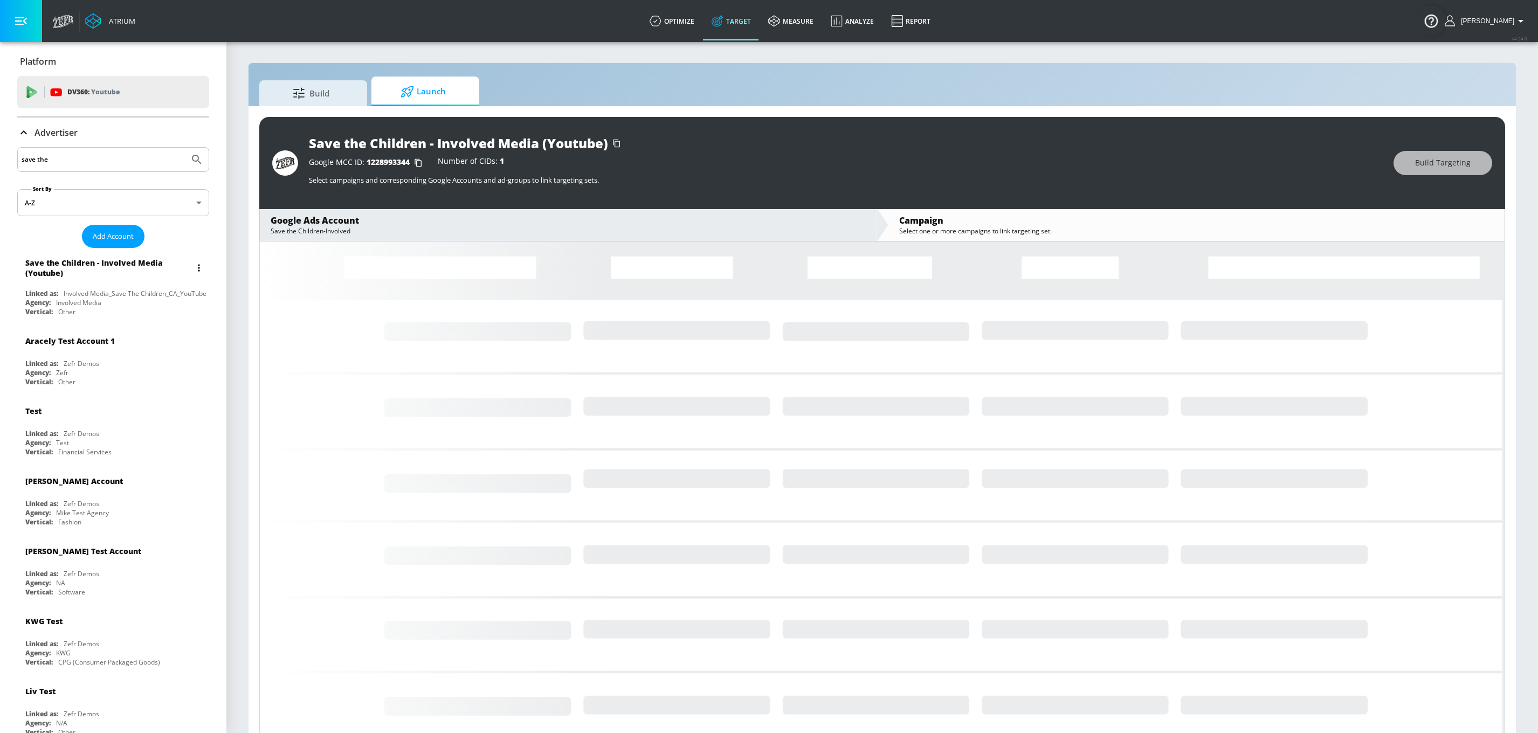
click at [129, 271] on div "Save the Children - Involved Media (Youtube)" at bounding box center [108, 268] width 166 height 20
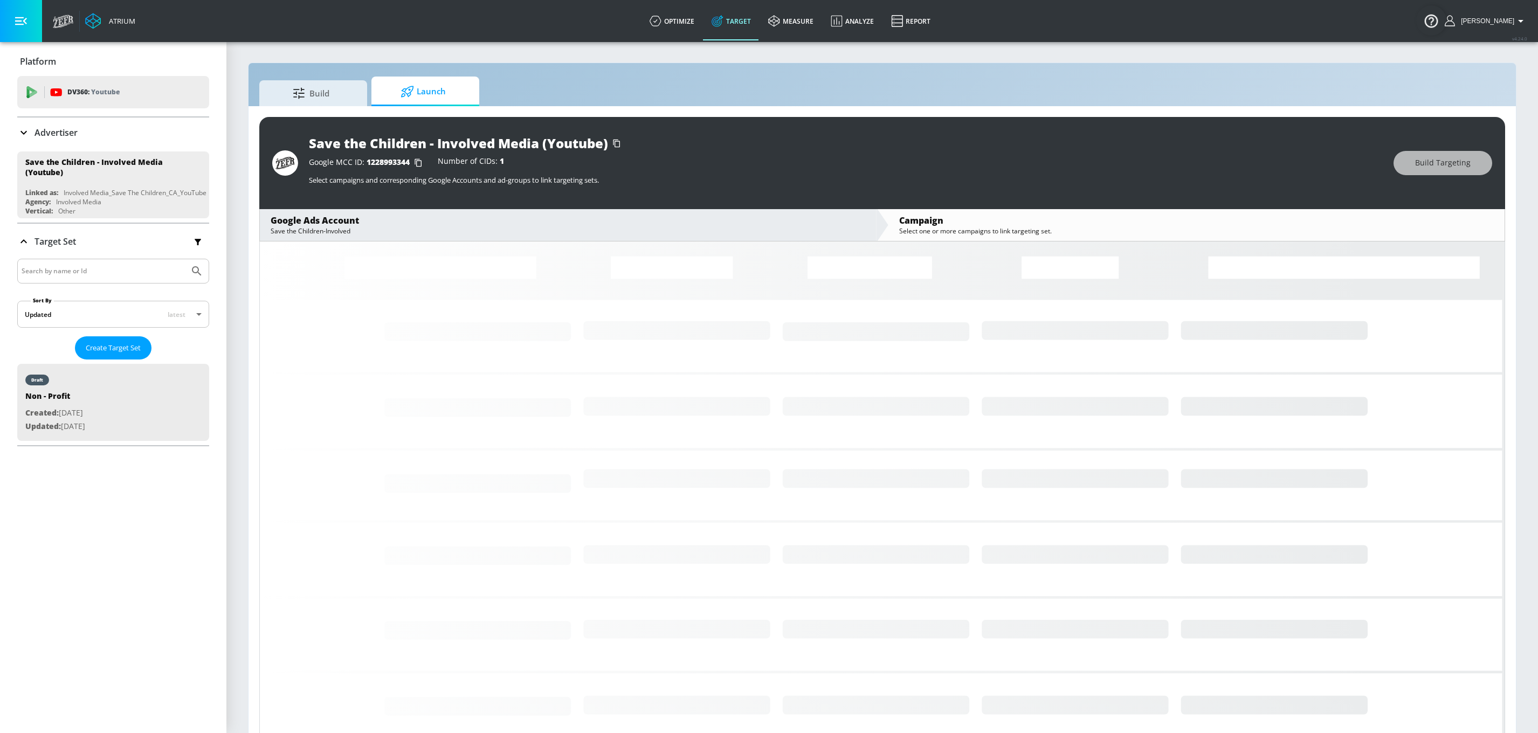
click at [748, 23] on link "Target" at bounding box center [731, 21] width 57 height 39
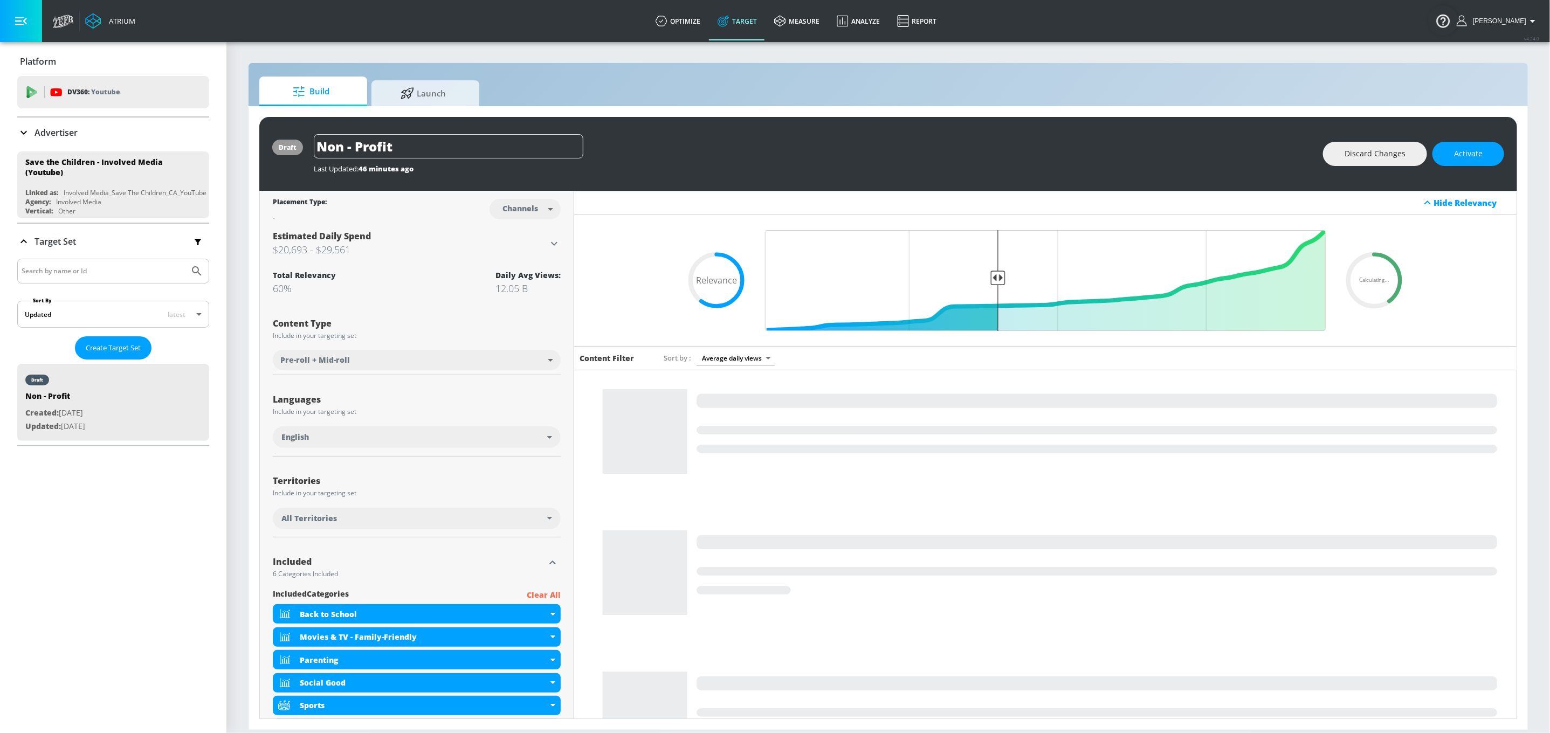
scroll to position [3, 0]
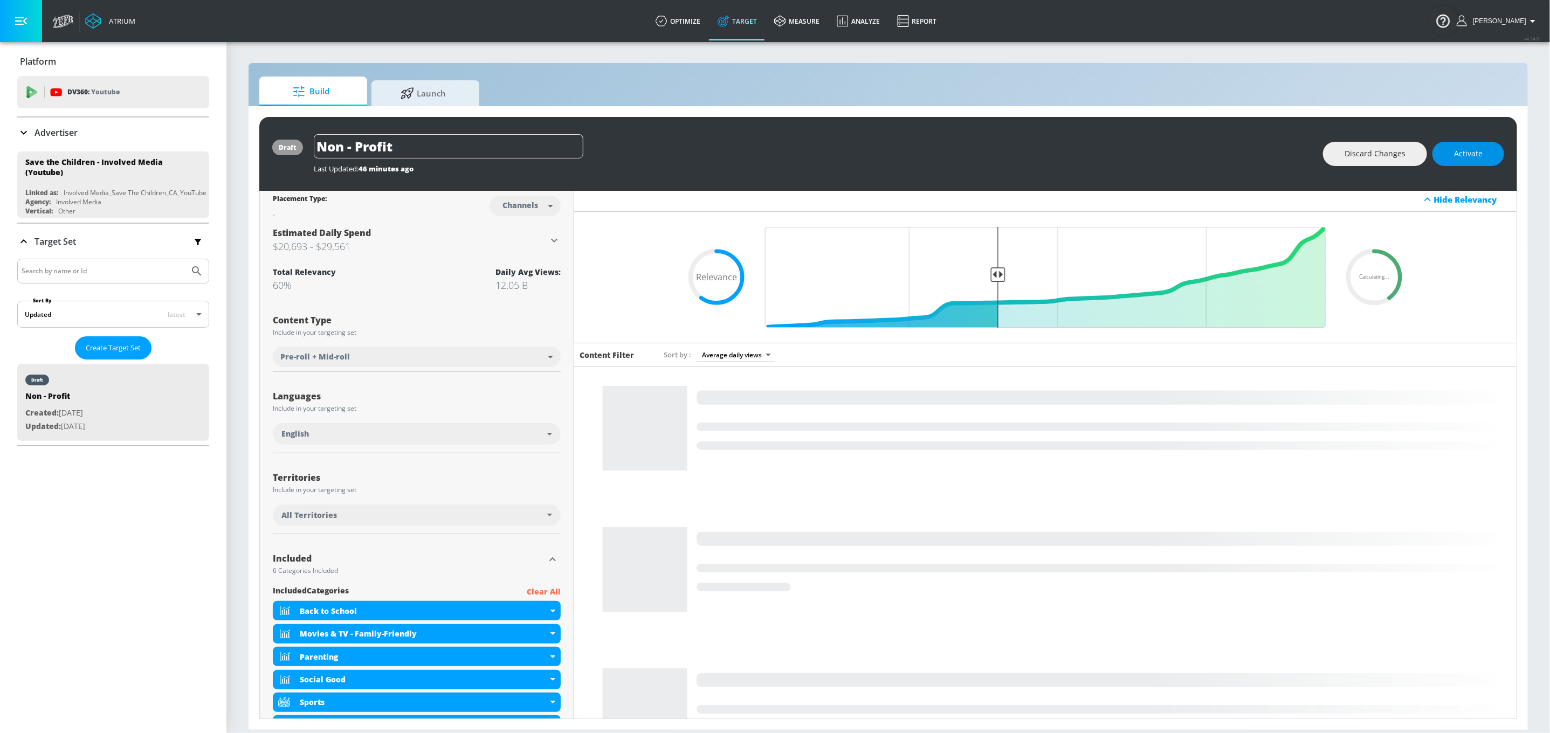
drag, startPoint x: 1472, startPoint y: 169, endPoint x: 1473, endPoint y: 162, distance: 6.5
click at [1472, 169] on div "draft Non - Profit Last Updated: 46 minutes ago Discard Changes Activate" at bounding box center [888, 154] width 1258 height 74
click at [1473, 162] on button "Activate" at bounding box center [1469, 154] width 72 height 24
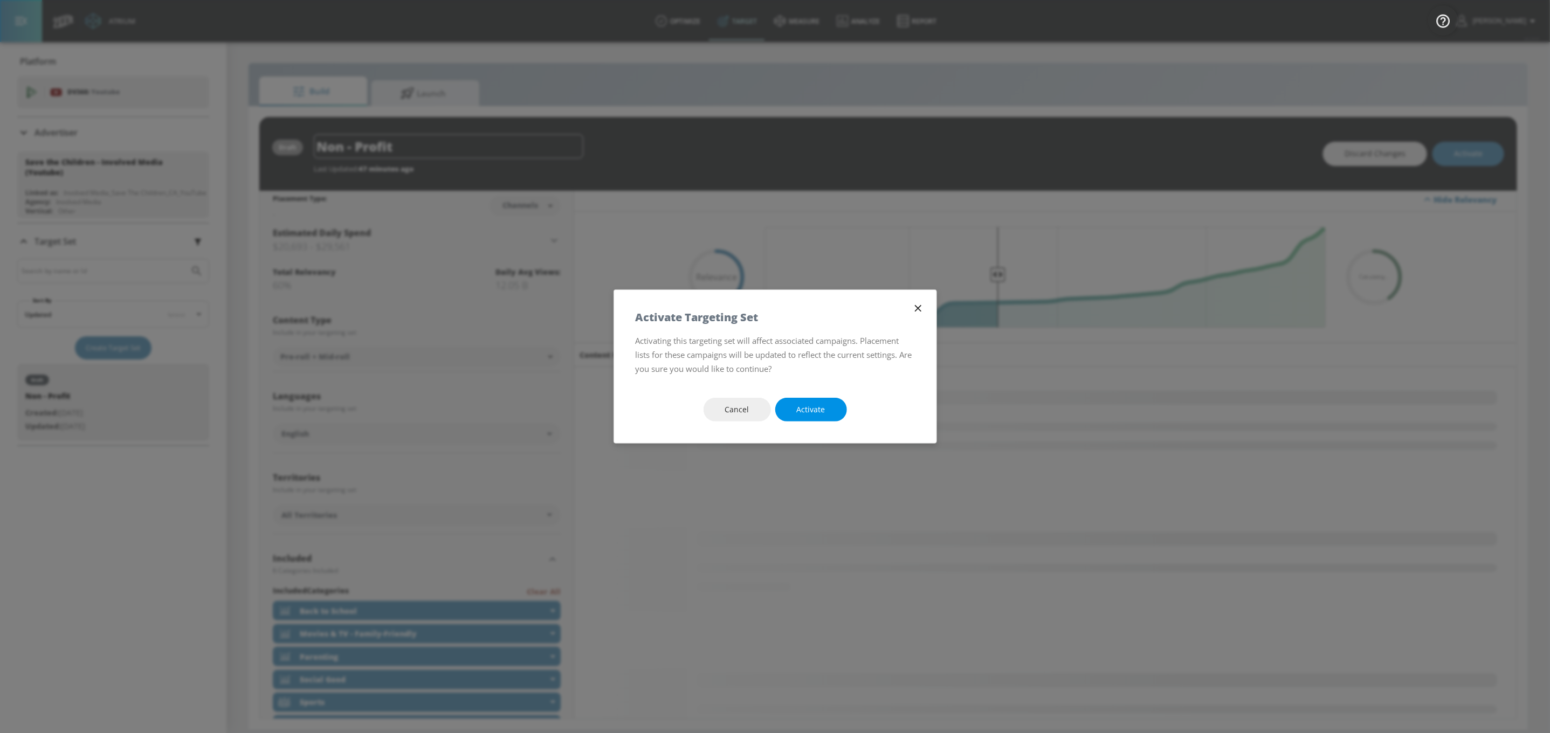
click at [800, 408] on span "Activate" at bounding box center [811, 409] width 29 height 13
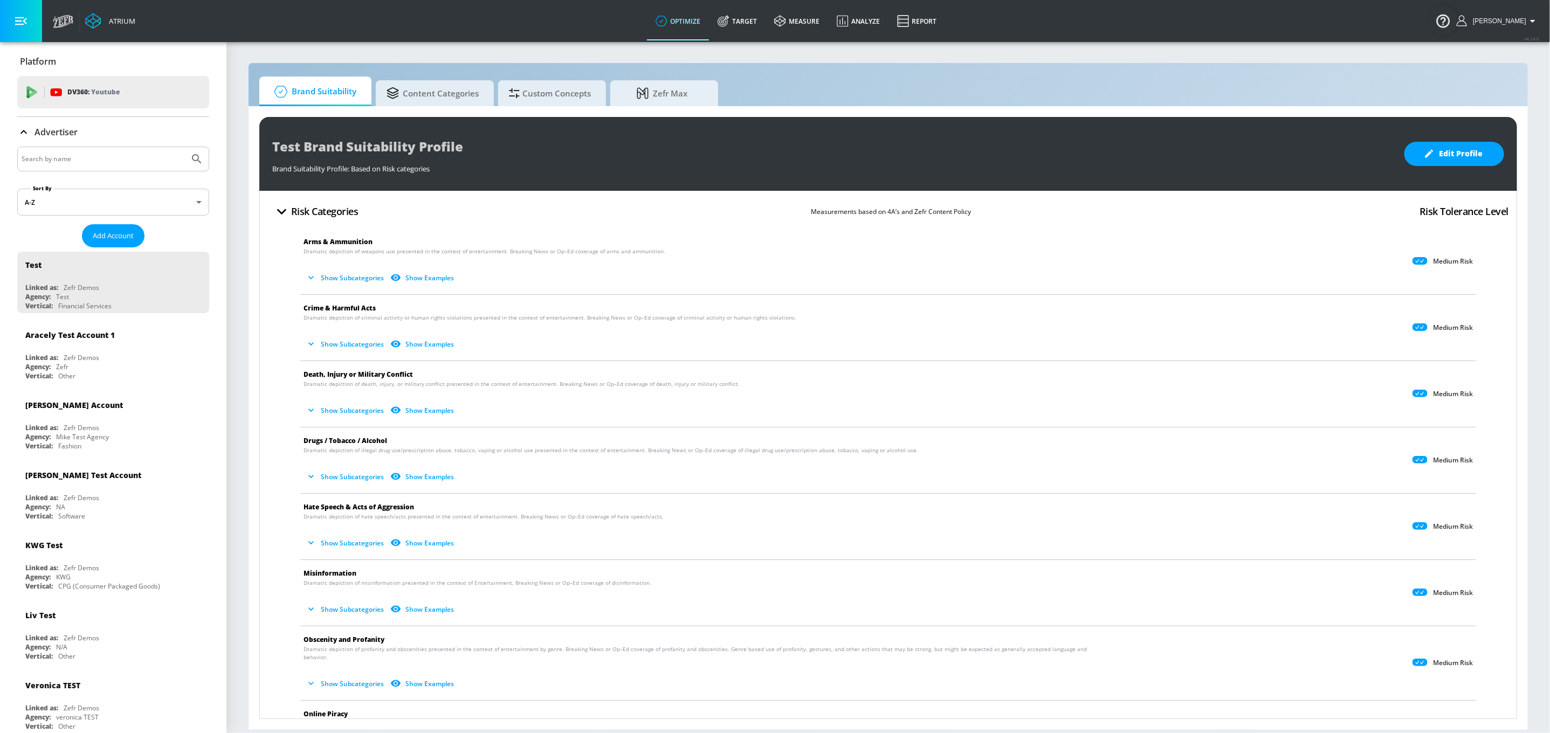
click at [77, 157] on input "Search by name" at bounding box center [103, 159] width 163 height 14
type input "save the children"
click at [185, 147] on button "Submit Search" at bounding box center [197, 159] width 24 height 24
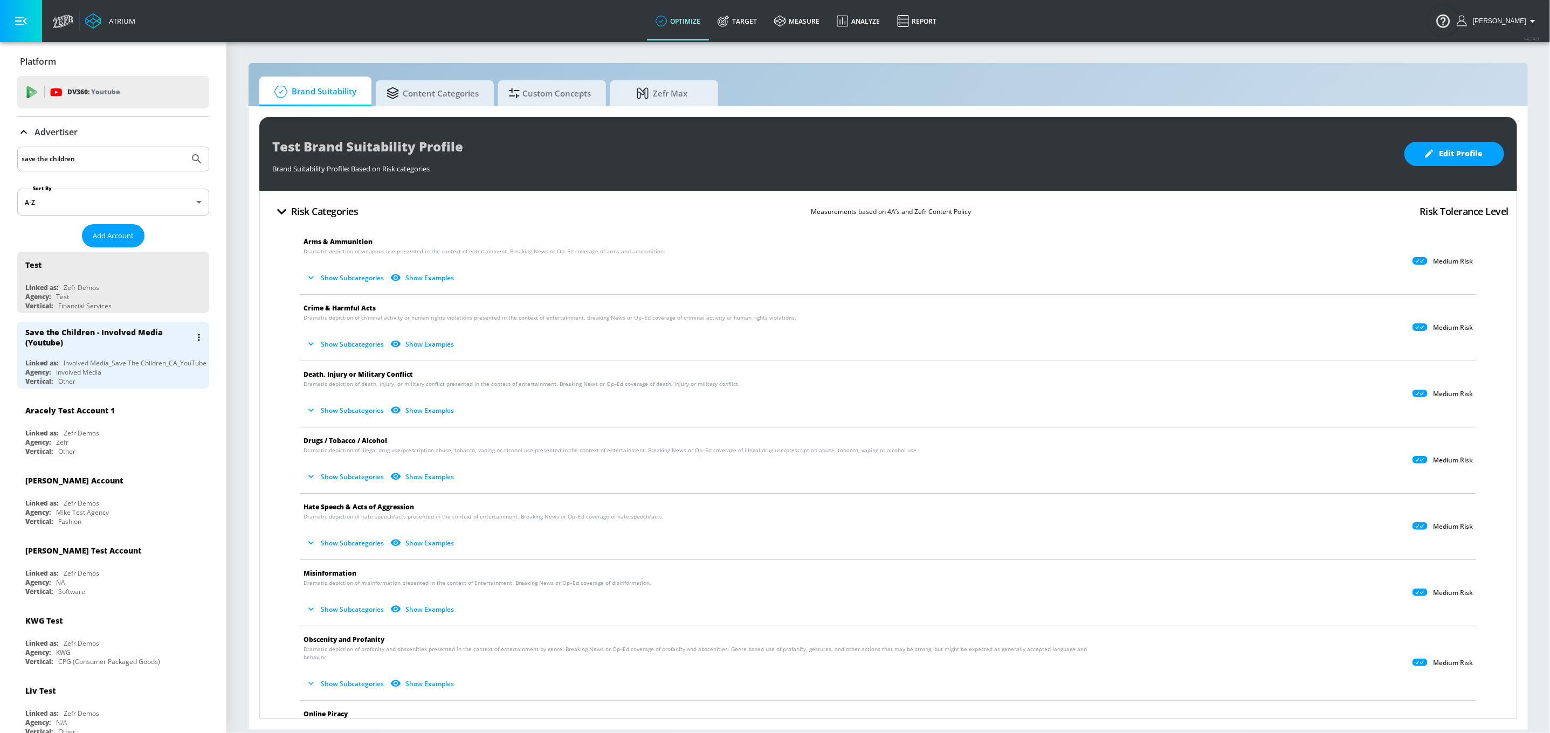
click at [83, 346] on div "Save the Children - Involved Media (Youtube)" at bounding box center [108, 337] width 166 height 20
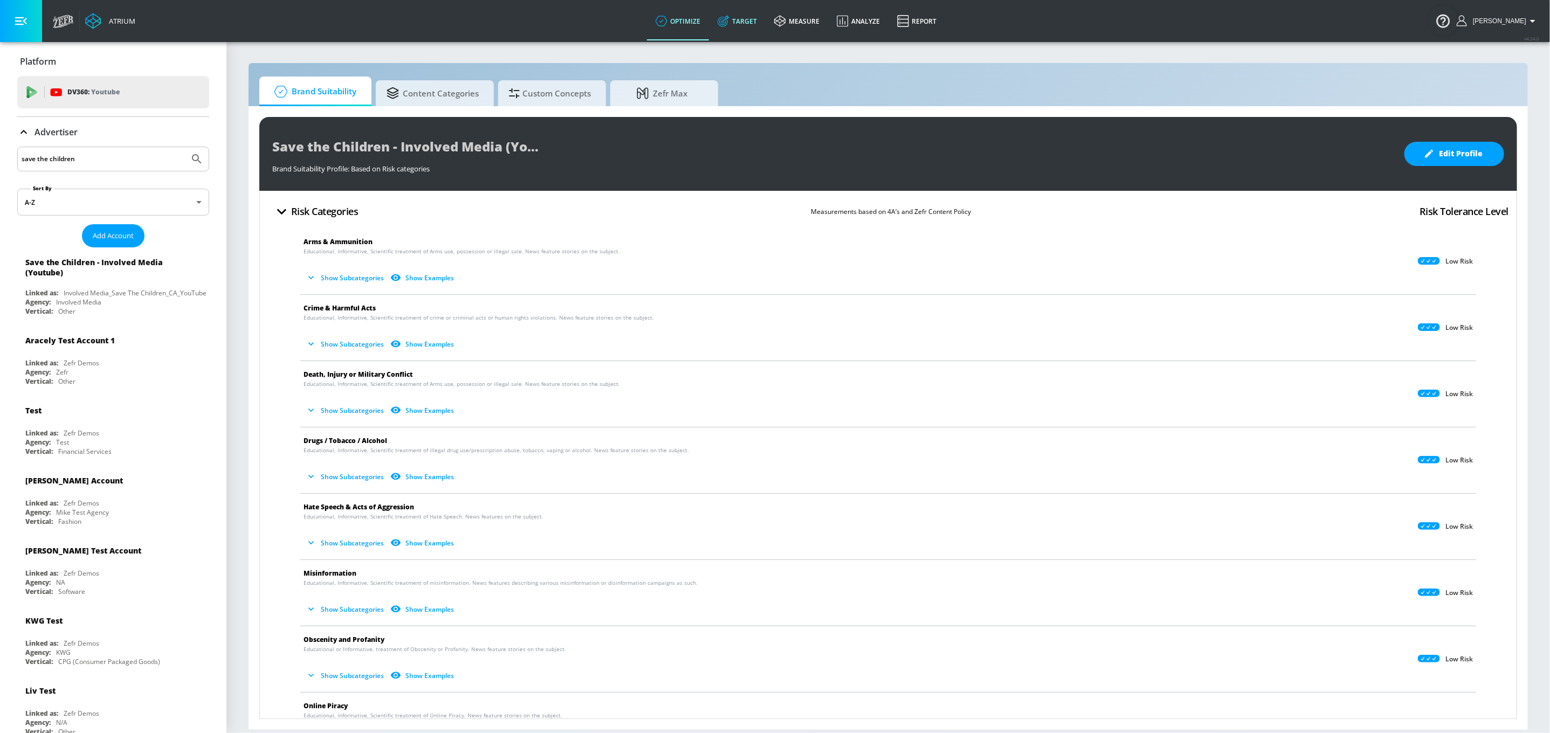
click at [755, 23] on link "Target" at bounding box center [737, 21] width 57 height 39
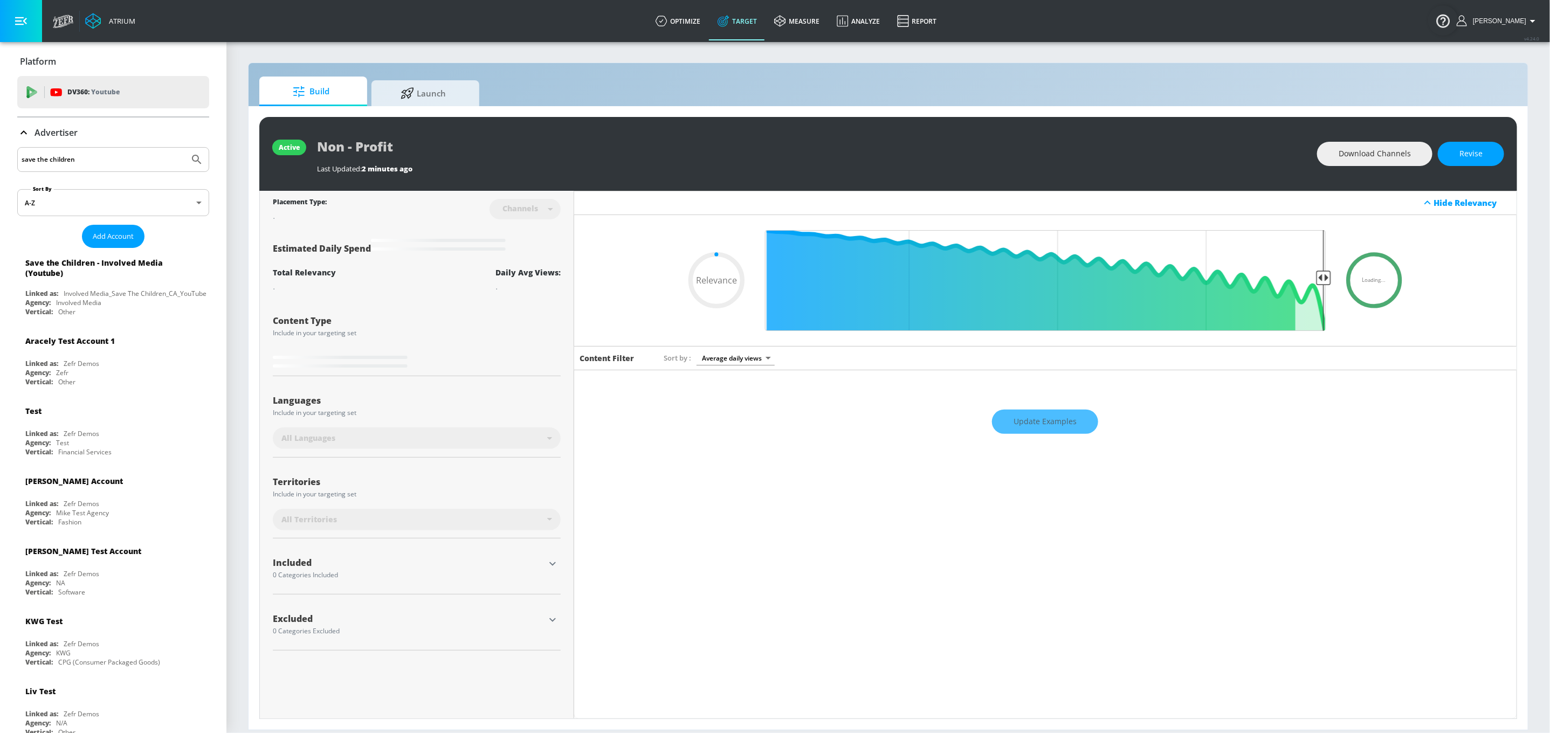
click at [1075, 430] on div "Update Examples" at bounding box center [1045, 422] width 943 height 38
drag, startPoint x: 1048, startPoint y: 439, endPoint x: 1118, endPoint y: 427, distance: 71.2
click at [1049, 439] on div "Update Examples" at bounding box center [1045, 422] width 943 height 38
type input "0.6"
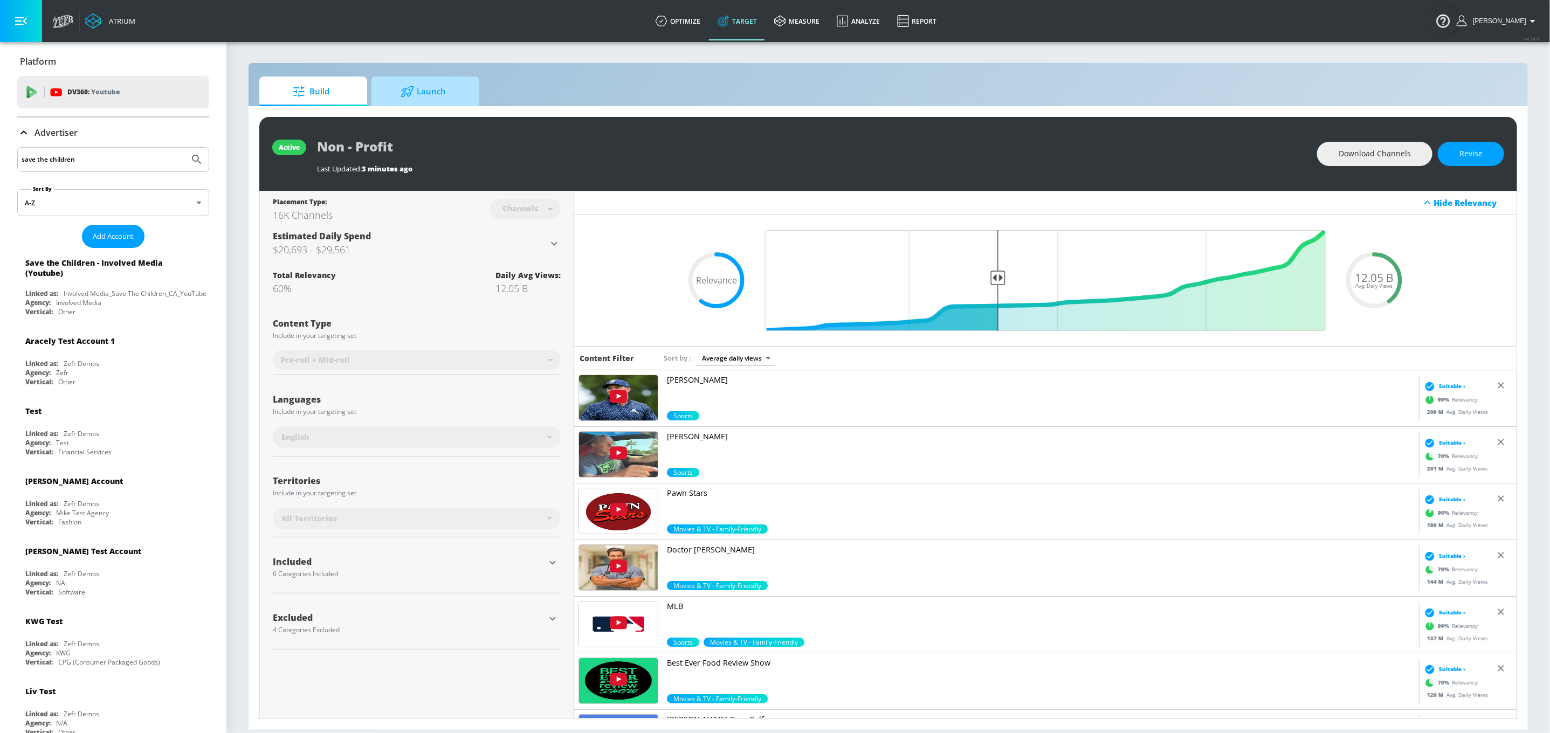
click at [435, 92] on span "Launch" at bounding box center [423, 92] width 82 height 26
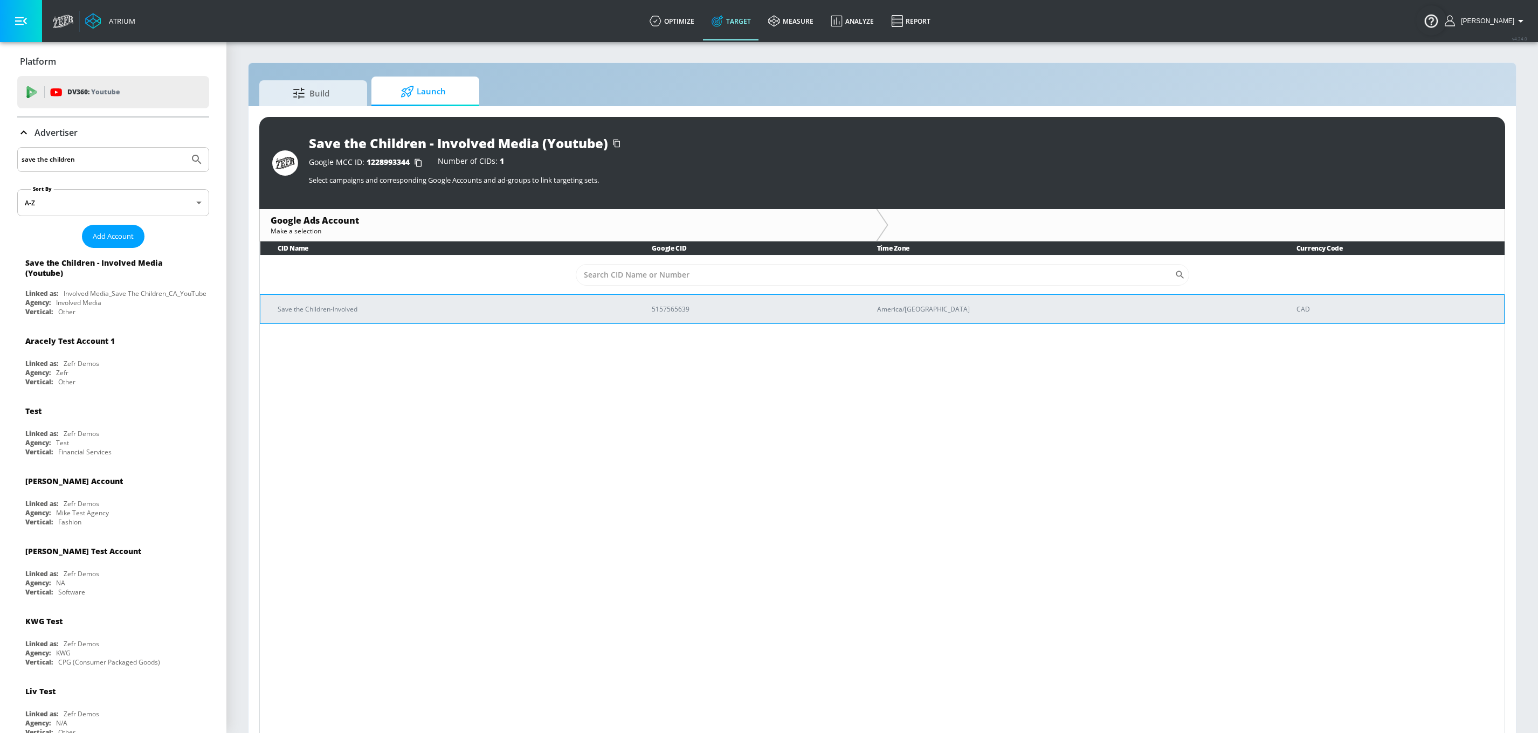
click at [507, 305] on p "Save the Children-Involved" at bounding box center [452, 309] width 348 height 11
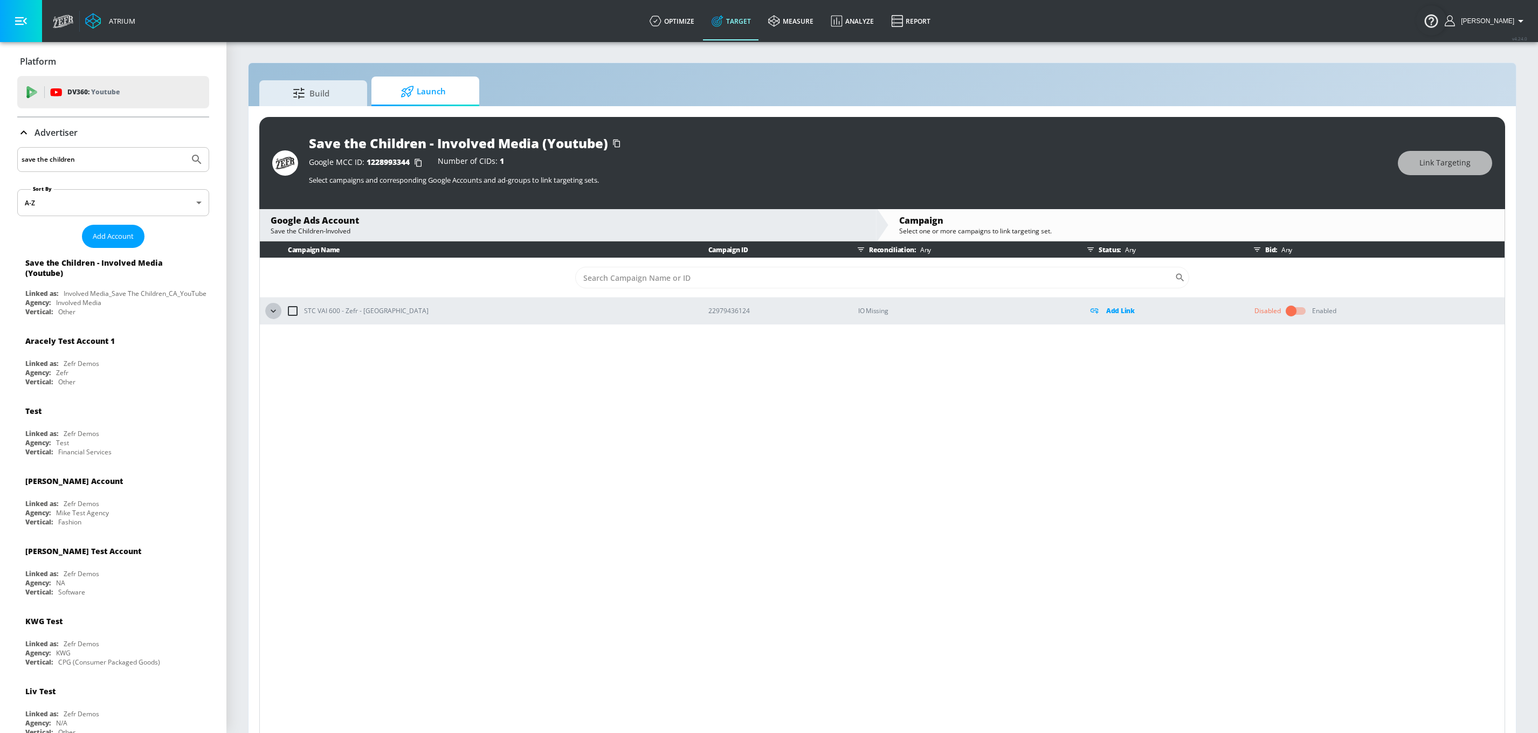
click at [279, 313] on button "button" at bounding box center [273, 311] width 16 height 16
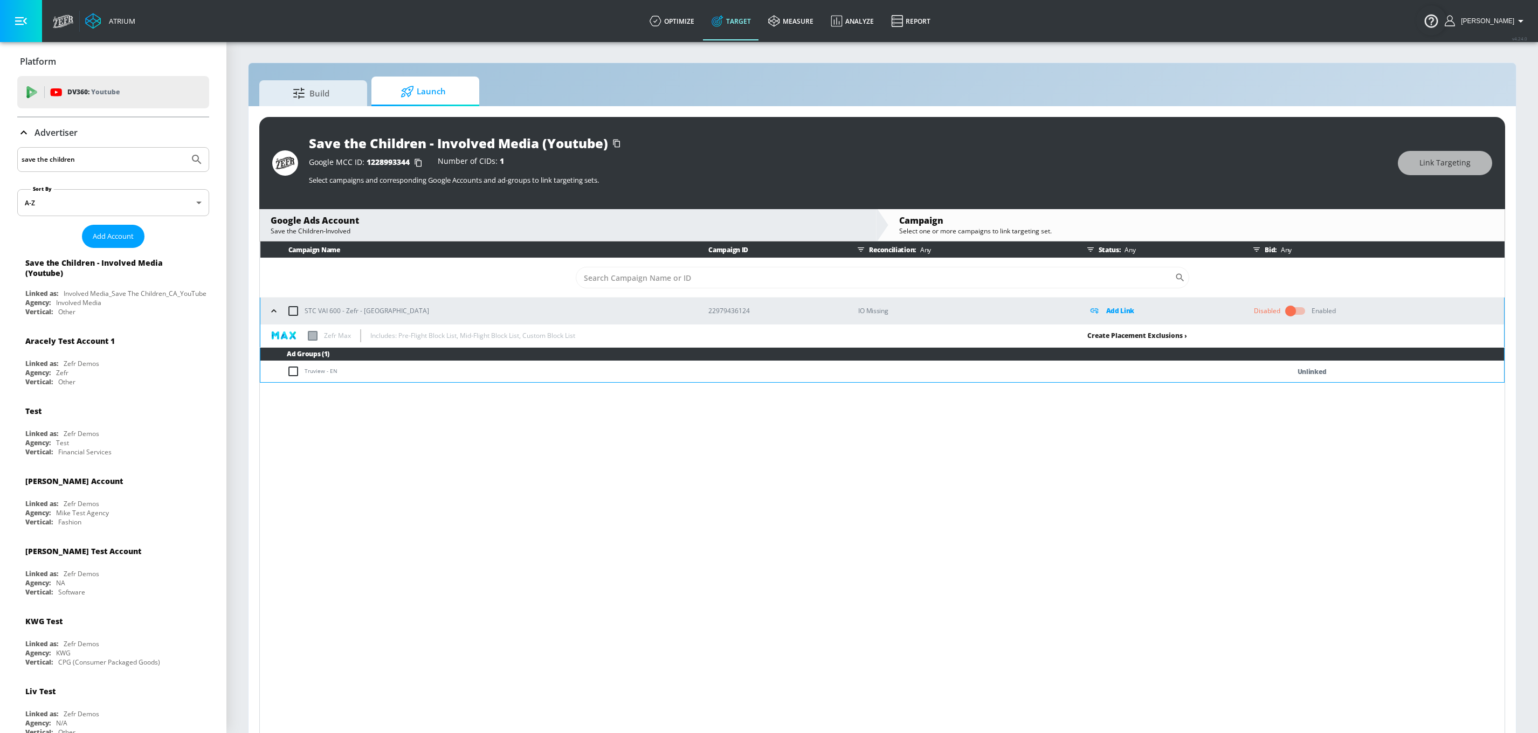
click at [1172, 335] on link "Create Placement Exclusions ›" at bounding box center [1138, 335] width 100 height 9
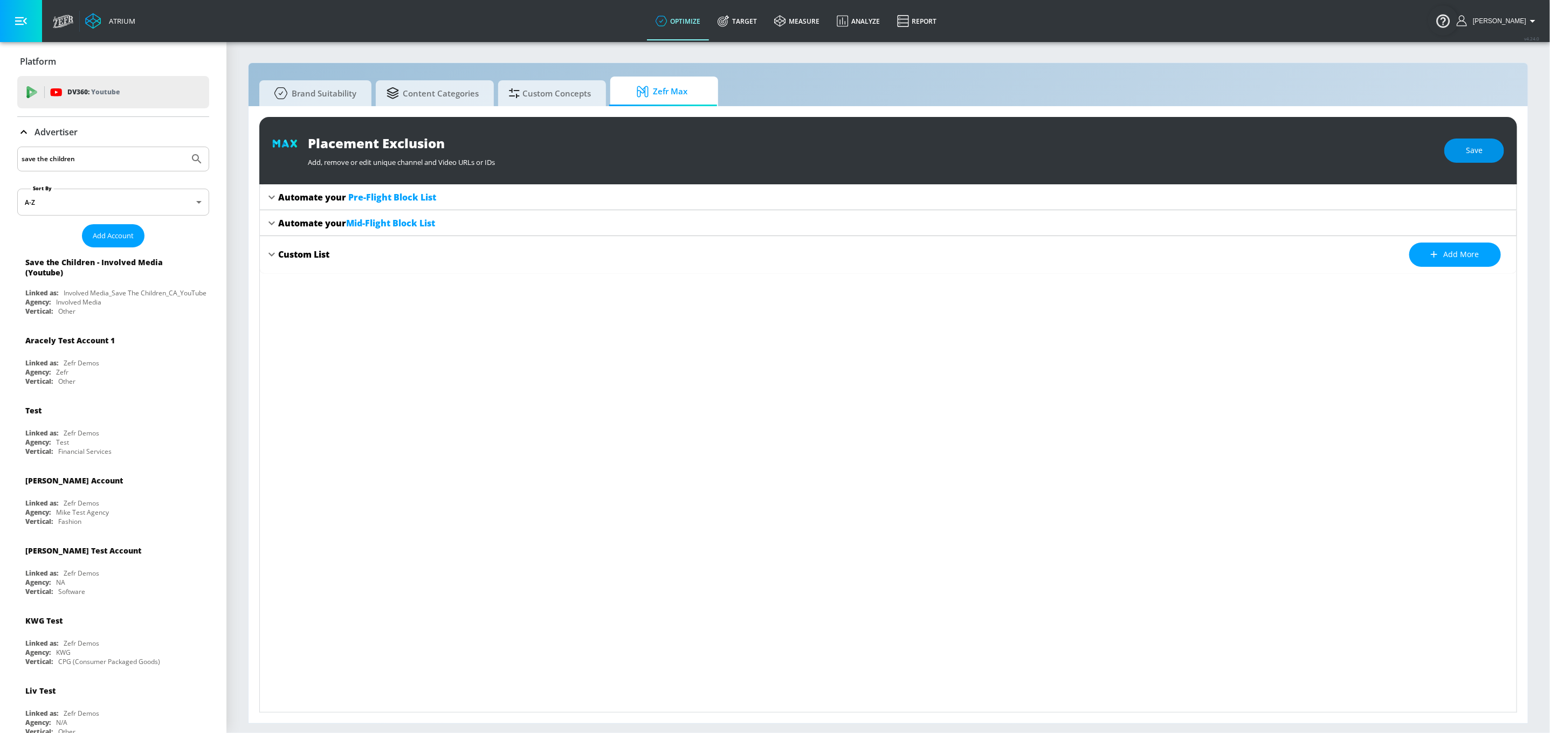
click at [1468, 161] on button "Save" at bounding box center [1475, 151] width 60 height 24
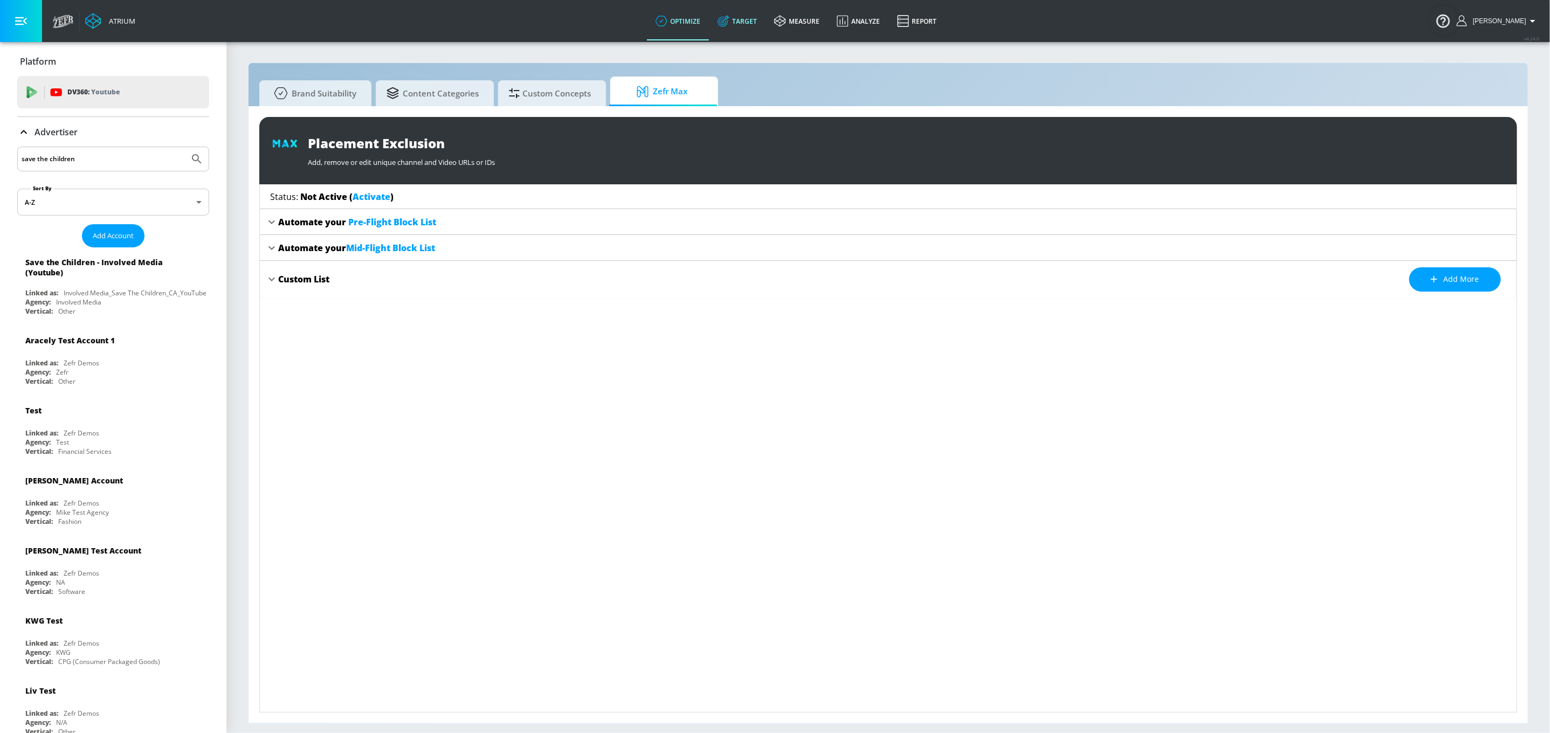
click at [754, 23] on link "Target" at bounding box center [737, 21] width 57 height 39
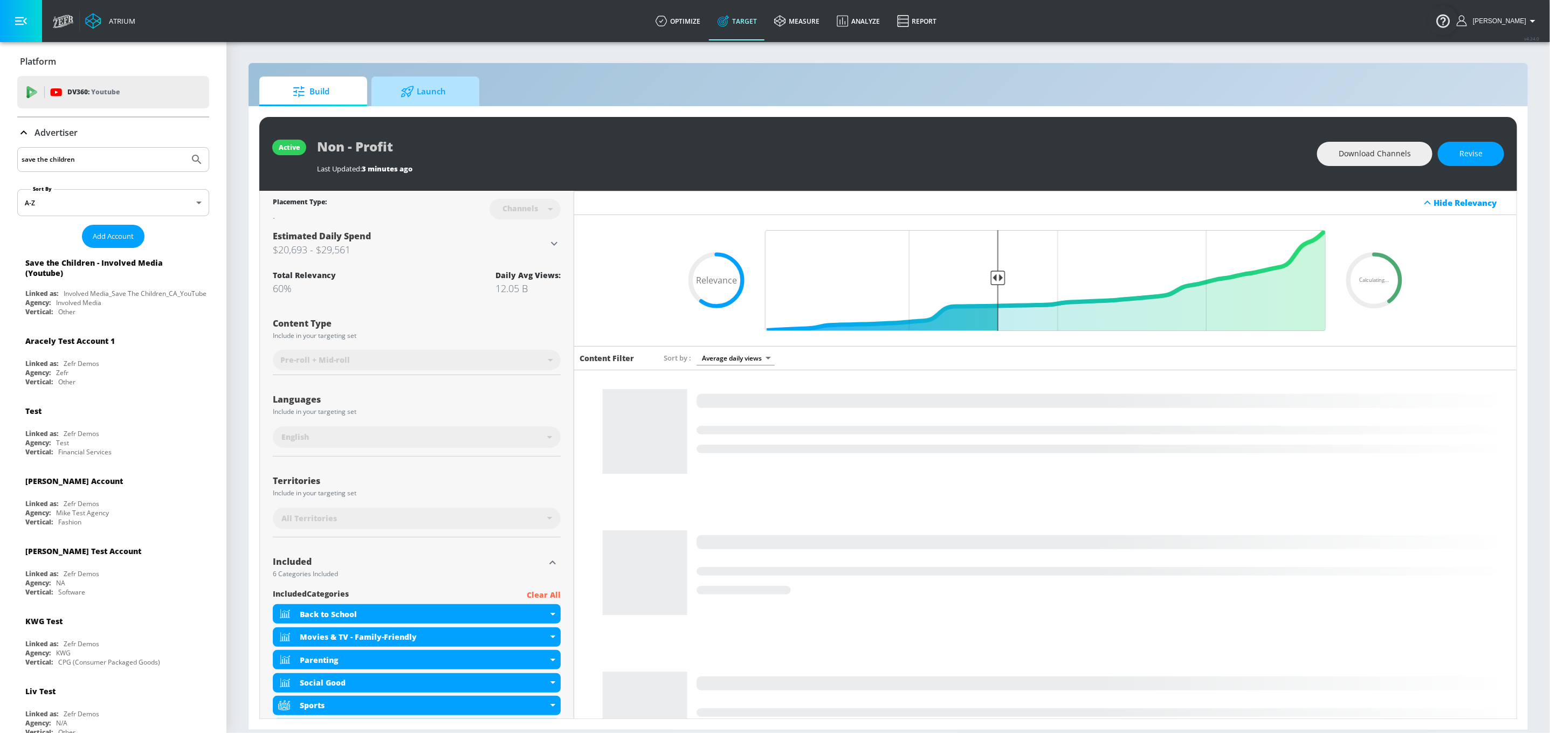
click at [446, 88] on span "Launch" at bounding box center [423, 92] width 82 height 26
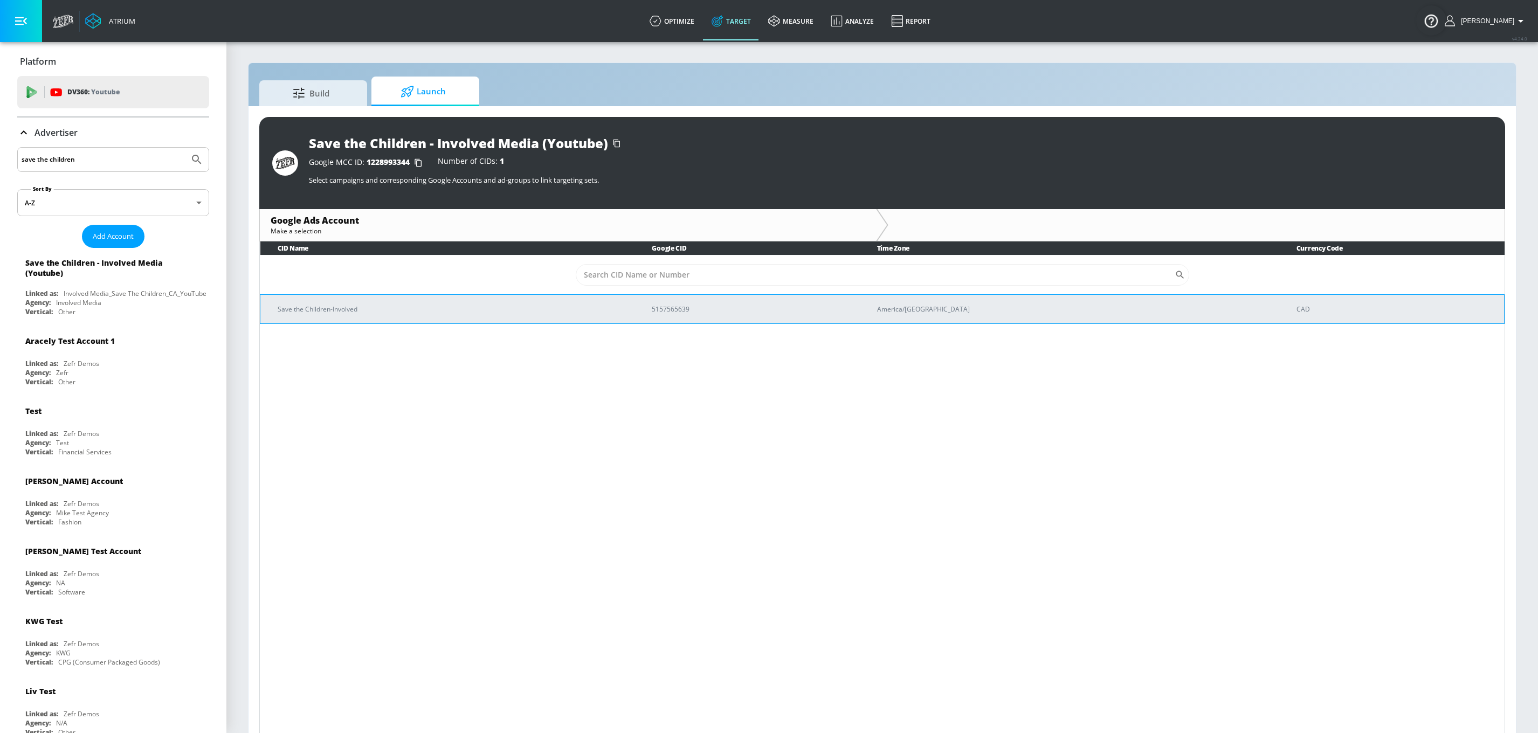
click at [369, 314] on p "Save the Children-Involved" at bounding box center [452, 309] width 348 height 11
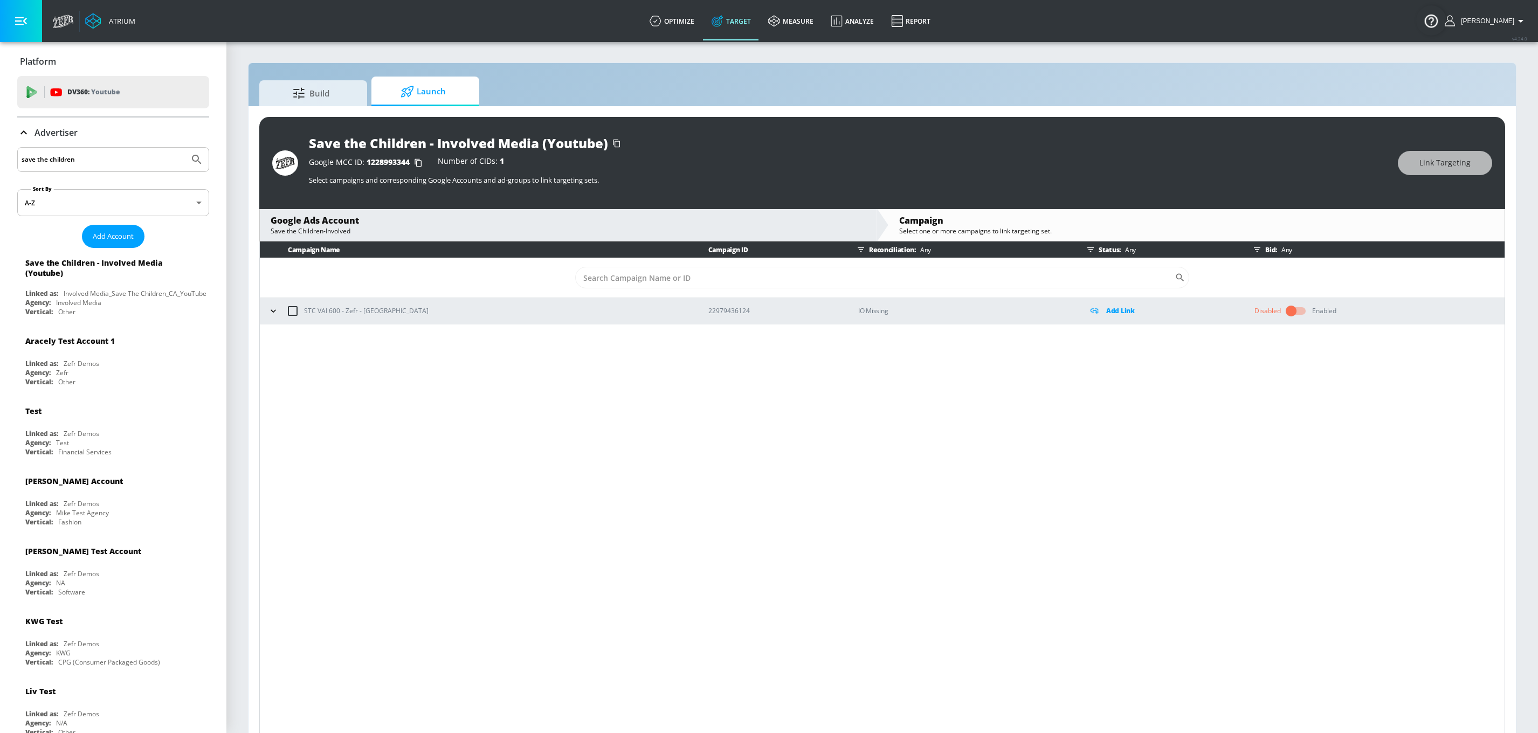
click at [270, 312] on icon "button" at bounding box center [273, 311] width 11 height 11
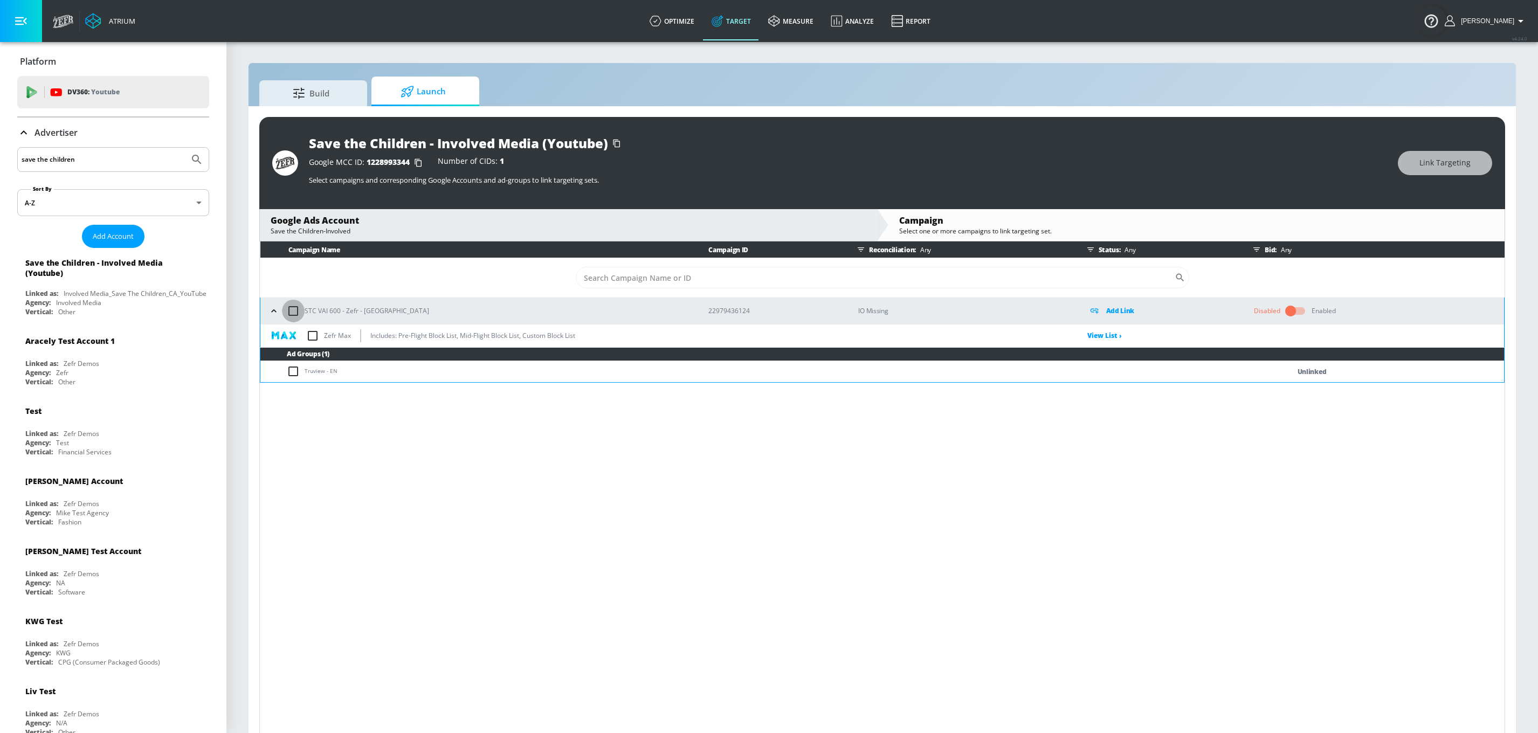
click at [291, 311] on input "checkbox" at bounding box center [293, 311] width 23 height 23
checkbox input "true"
click at [318, 335] on input "checkbox" at bounding box center [312, 336] width 23 height 23
checkbox input "true"
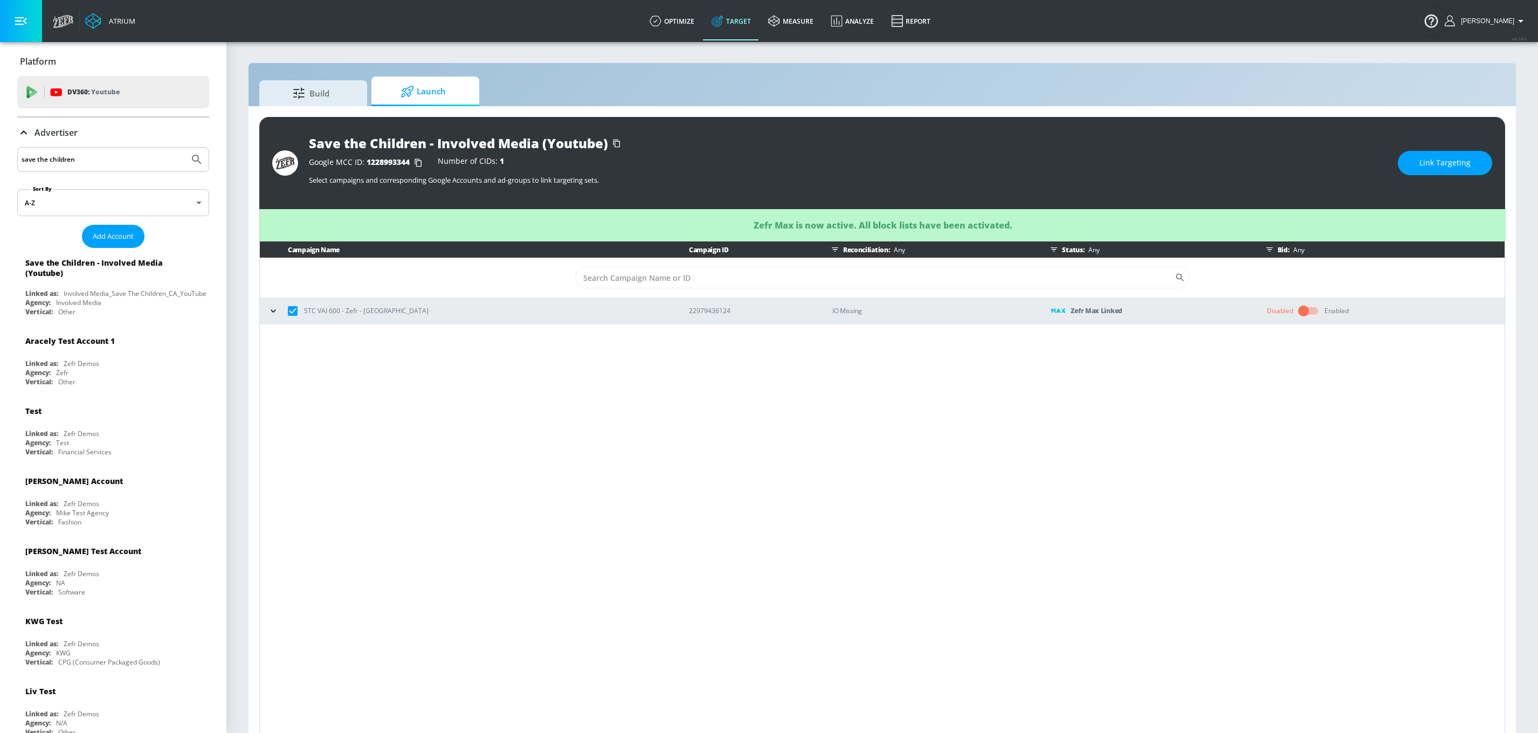
click at [1448, 167] on span "Link Targeting" at bounding box center [1445, 162] width 51 height 13
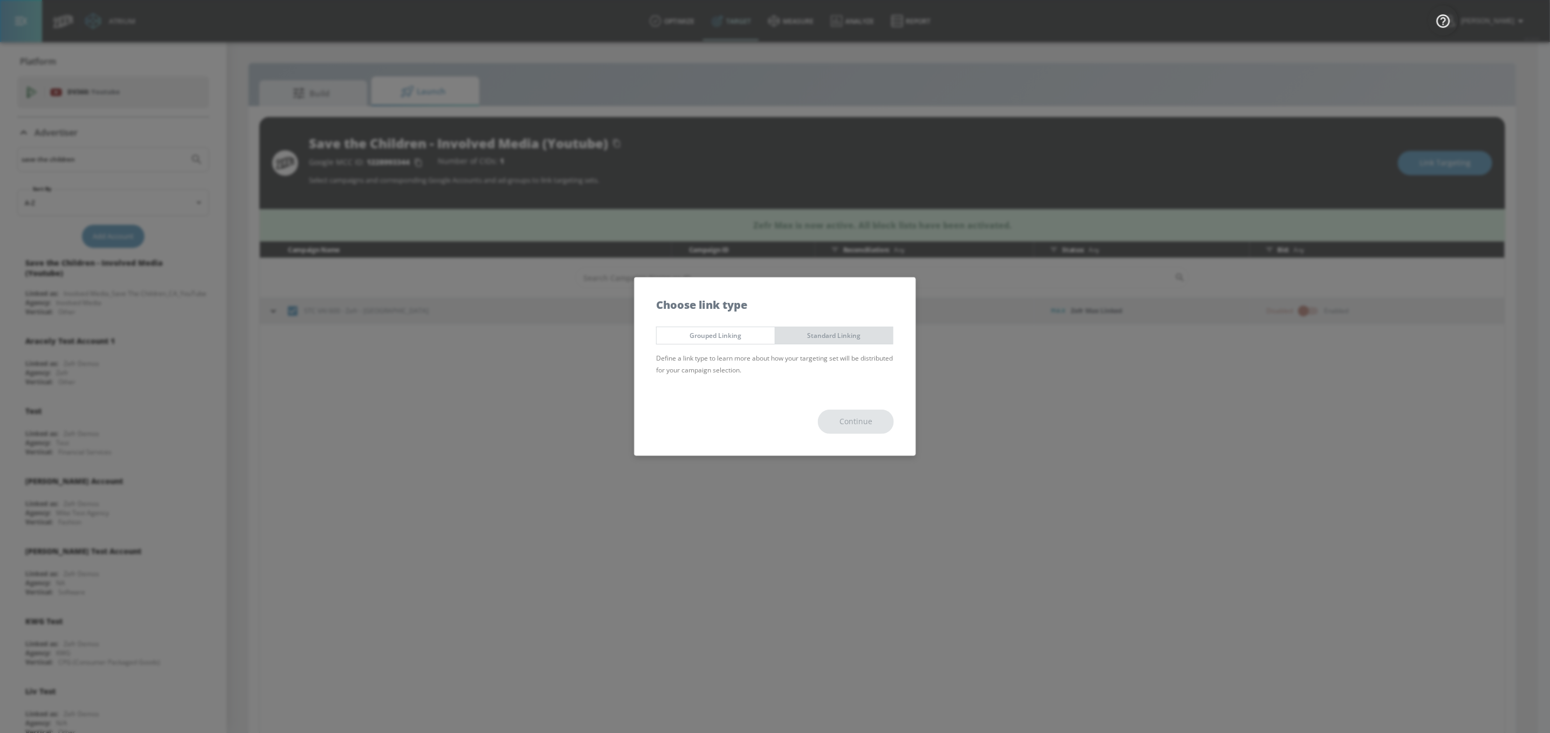
click at [841, 331] on span "Standard Linking" at bounding box center [835, 335] width 102 height 11
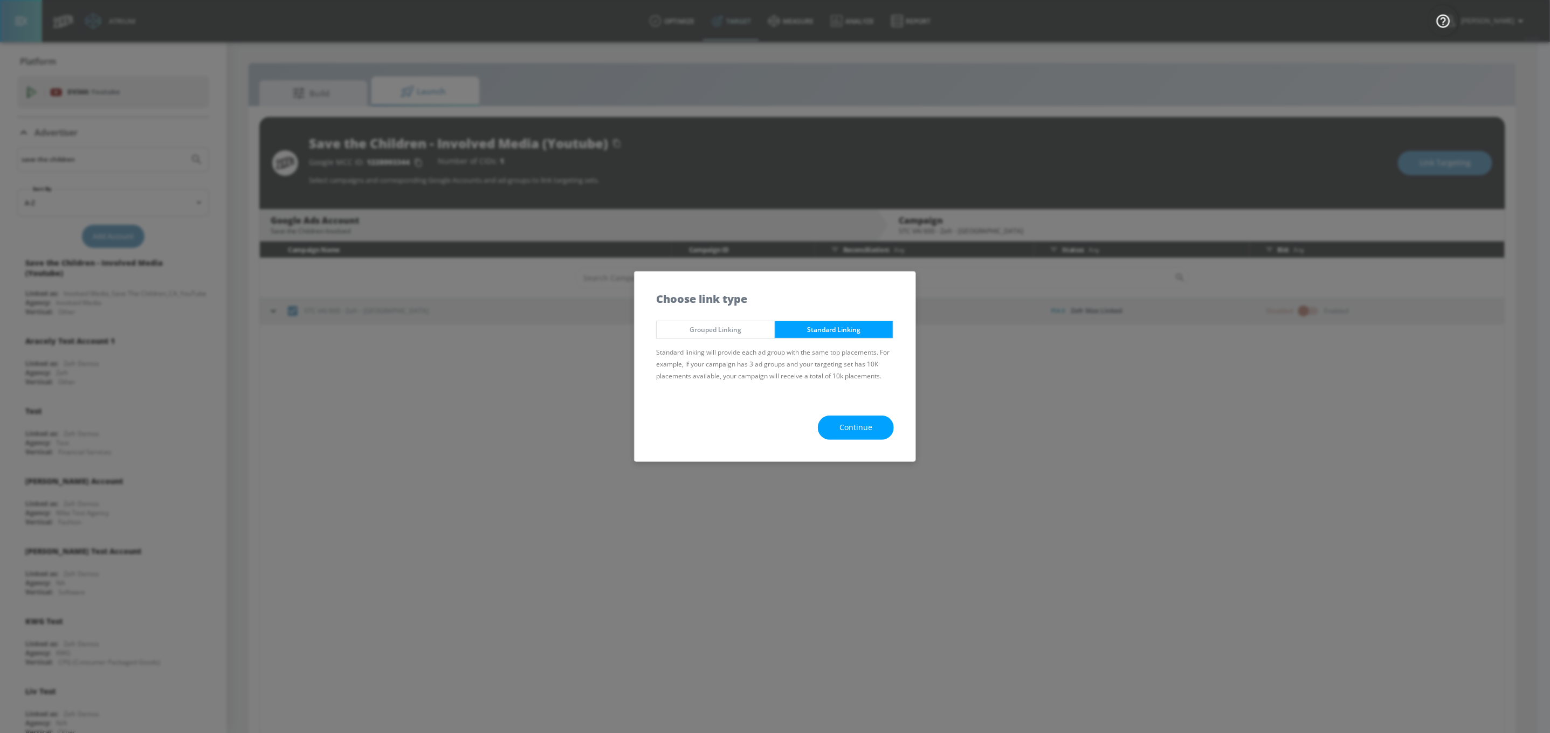
click at [841, 424] on span "Continue" at bounding box center [856, 427] width 33 height 13
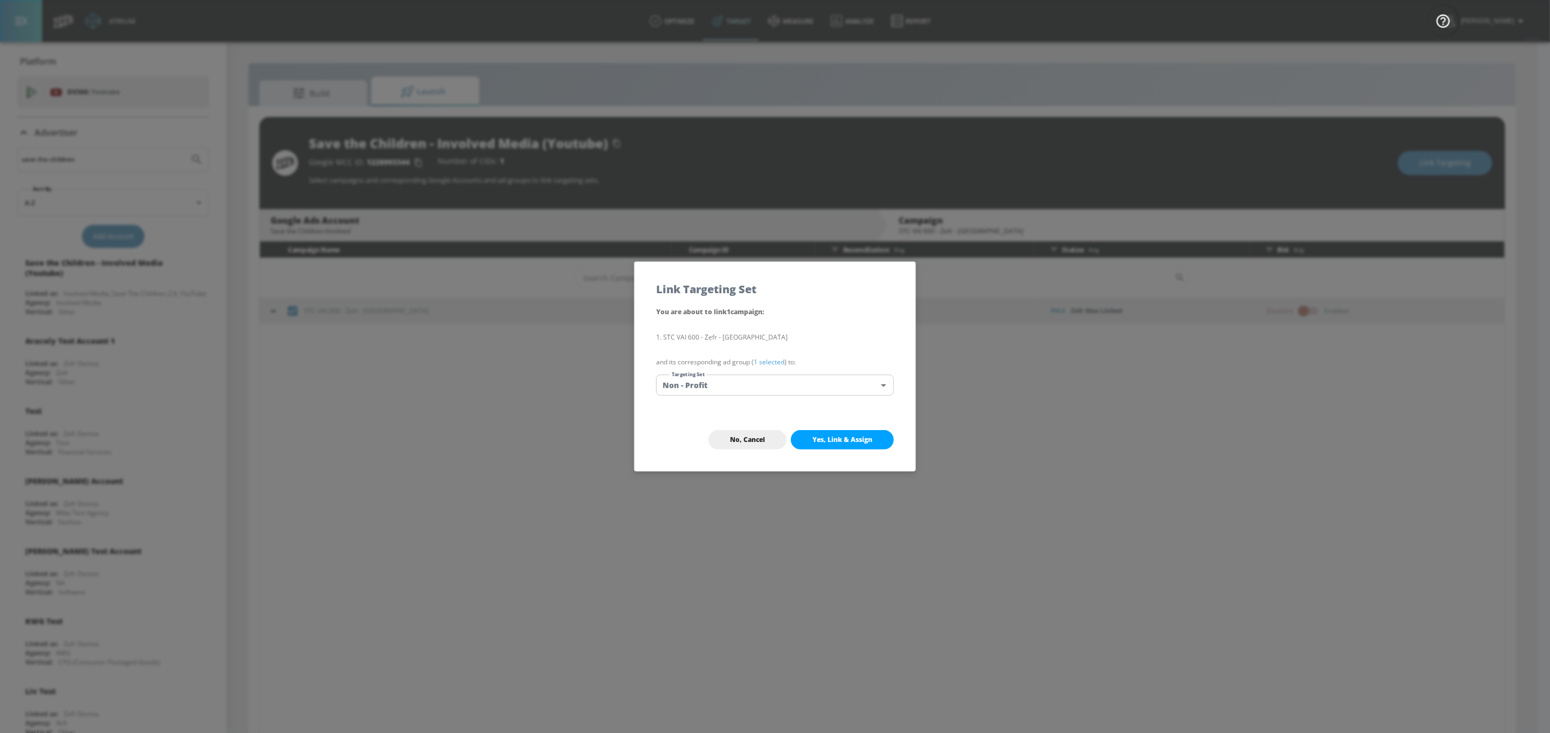
click at [845, 430] on button "Yes, Link & Assign" at bounding box center [842, 439] width 103 height 19
checkbox input "false"
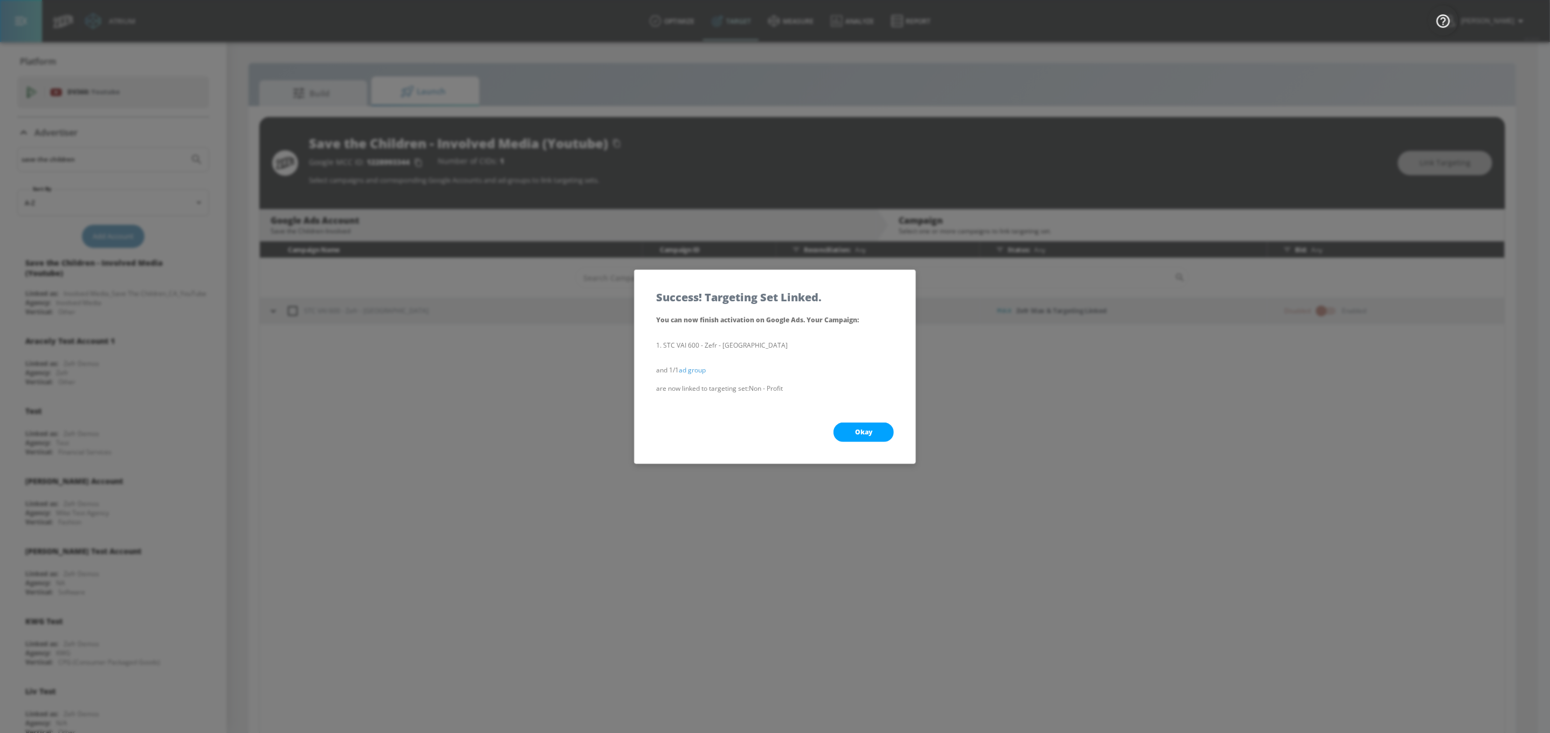
click at [872, 428] on span "Okay" at bounding box center [863, 432] width 17 height 9
